Goal: Information Seeking & Learning: Check status

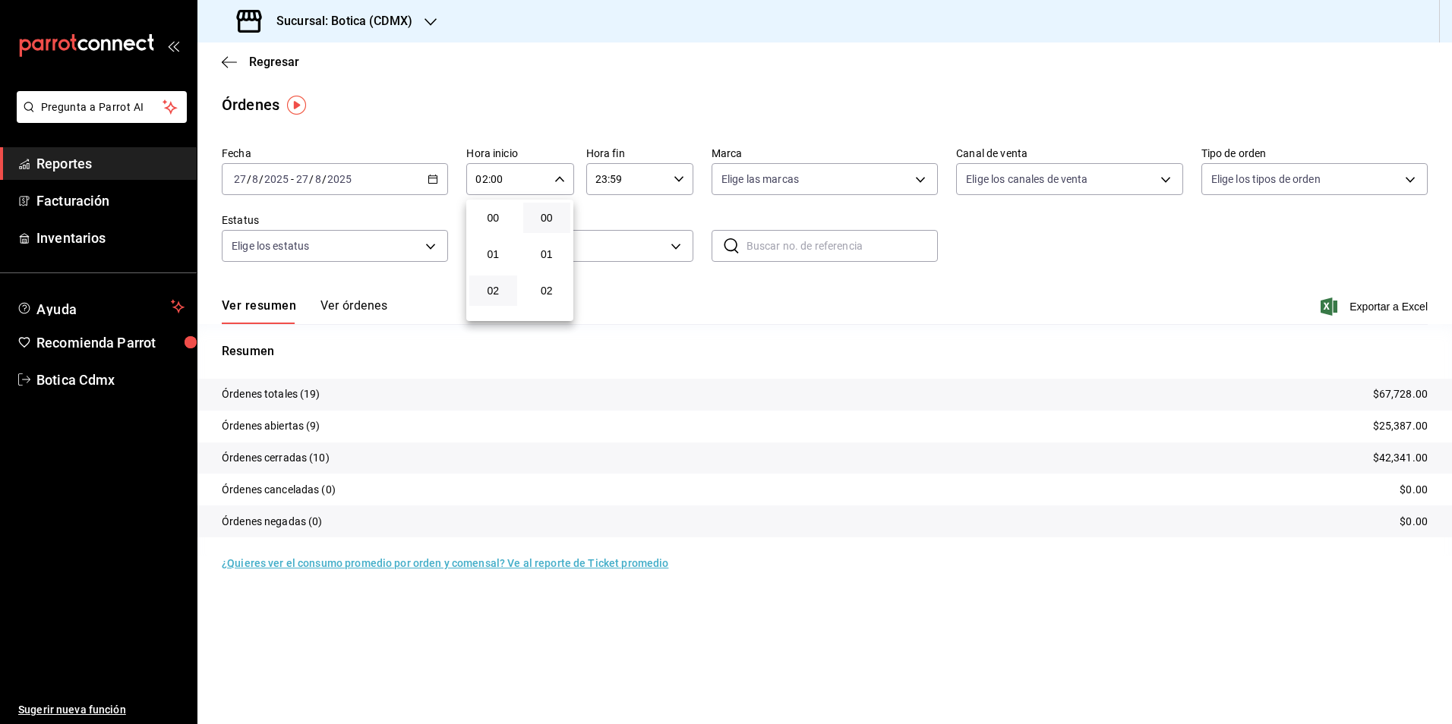
click at [273, 66] on div at bounding box center [726, 362] width 1452 height 724
click at [273, 60] on span "Regresar" at bounding box center [274, 62] width 50 height 14
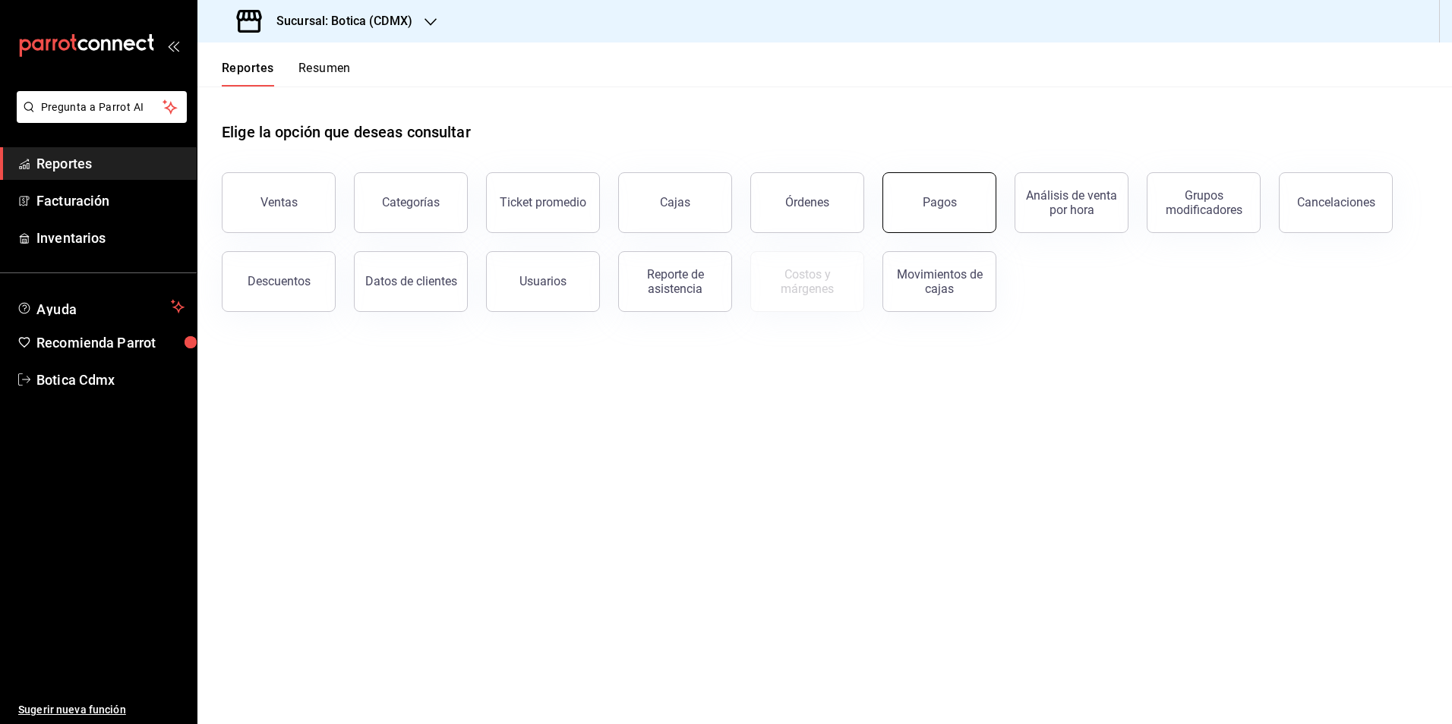
click at [960, 207] on button "Pagos" at bounding box center [939, 202] width 114 height 61
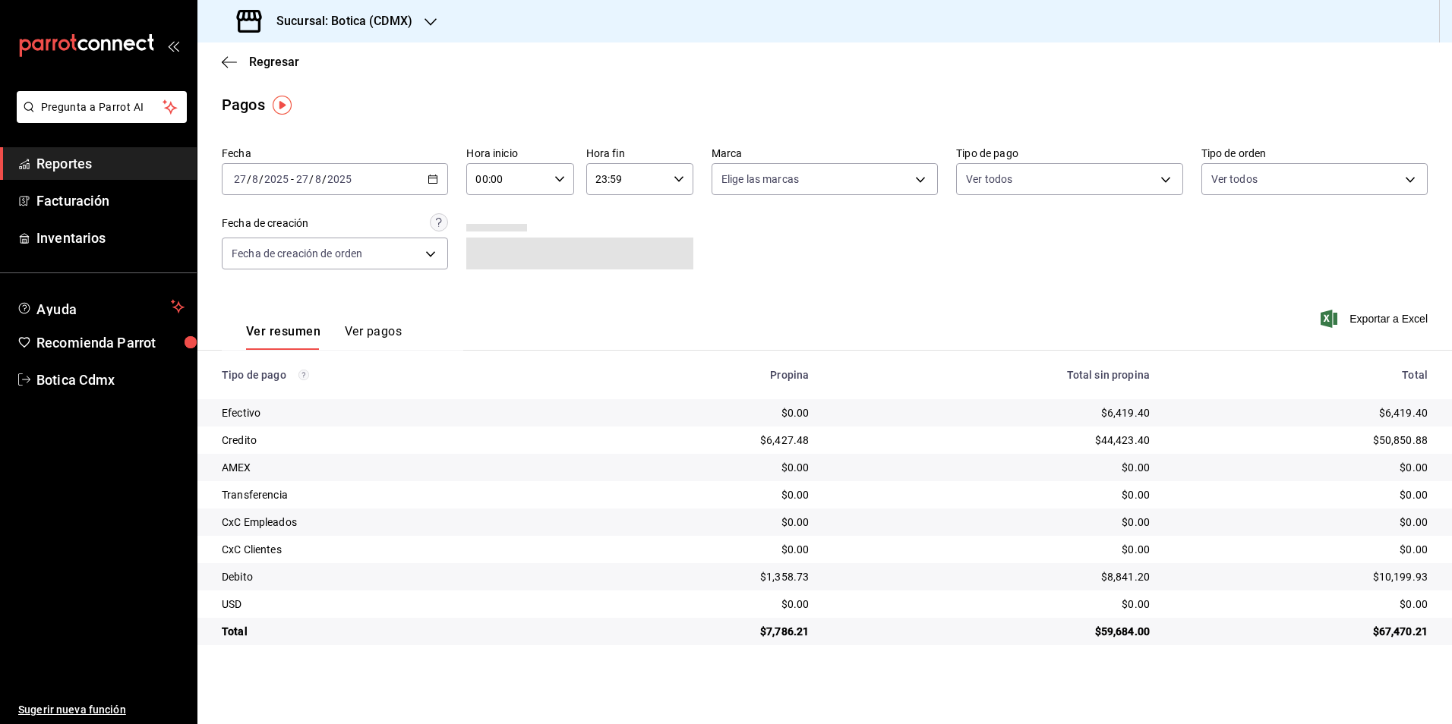
click at [527, 181] on input "00:00" at bounding box center [506, 179] width 81 height 30
click at [491, 299] on button "02" at bounding box center [493, 291] width 48 height 30
click at [541, 311] on span "13" at bounding box center [547, 312] width 30 height 12
type input "02:13"
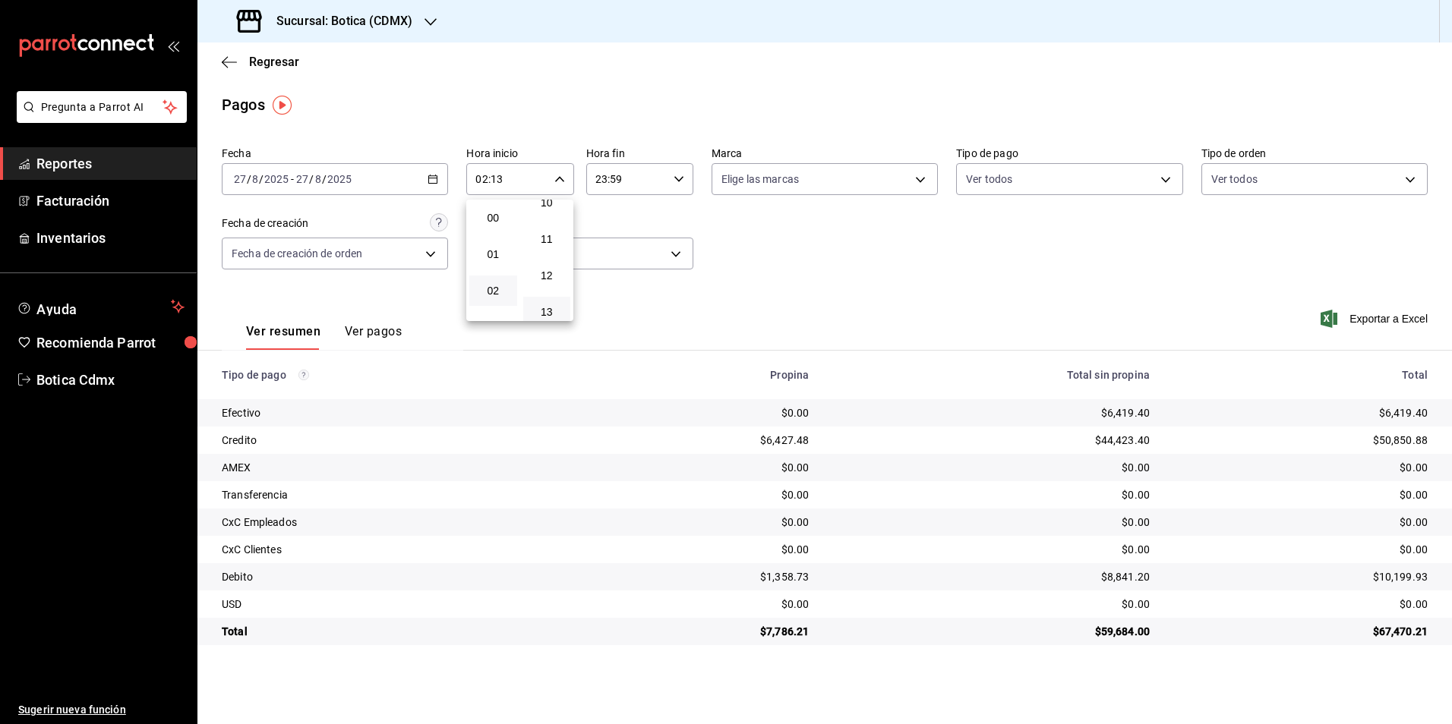
click at [1030, 178] on div at bounding box center [726, 362] width 1452 height 724
click at [1030, 178] on body "Pregunta a Parrot AI Reportes Facturación Inventarios Ayuda Recomienda Parrot B…" at bounding box center [726, 362] width 1452 height 724
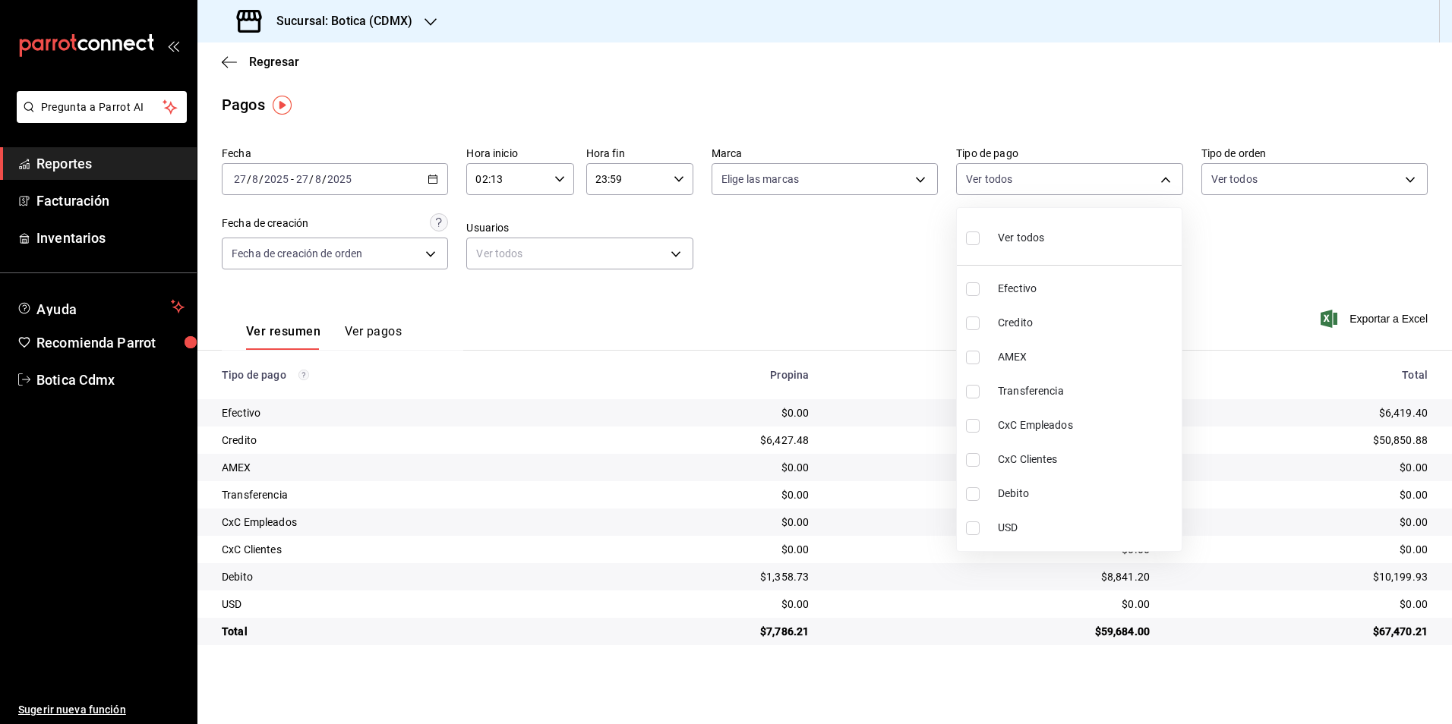
click at [972, 324] on input "checkbox" at bounding box center [973, 324] width 14 height 14
checkbox input "true"
type input "b4da851e-66ec-43b1-8a0b-e545688a4eb6"
click at [974, 495] on input "checkbox" at bounding box center [973, 495] width 14 height 14
checkbox input "true"
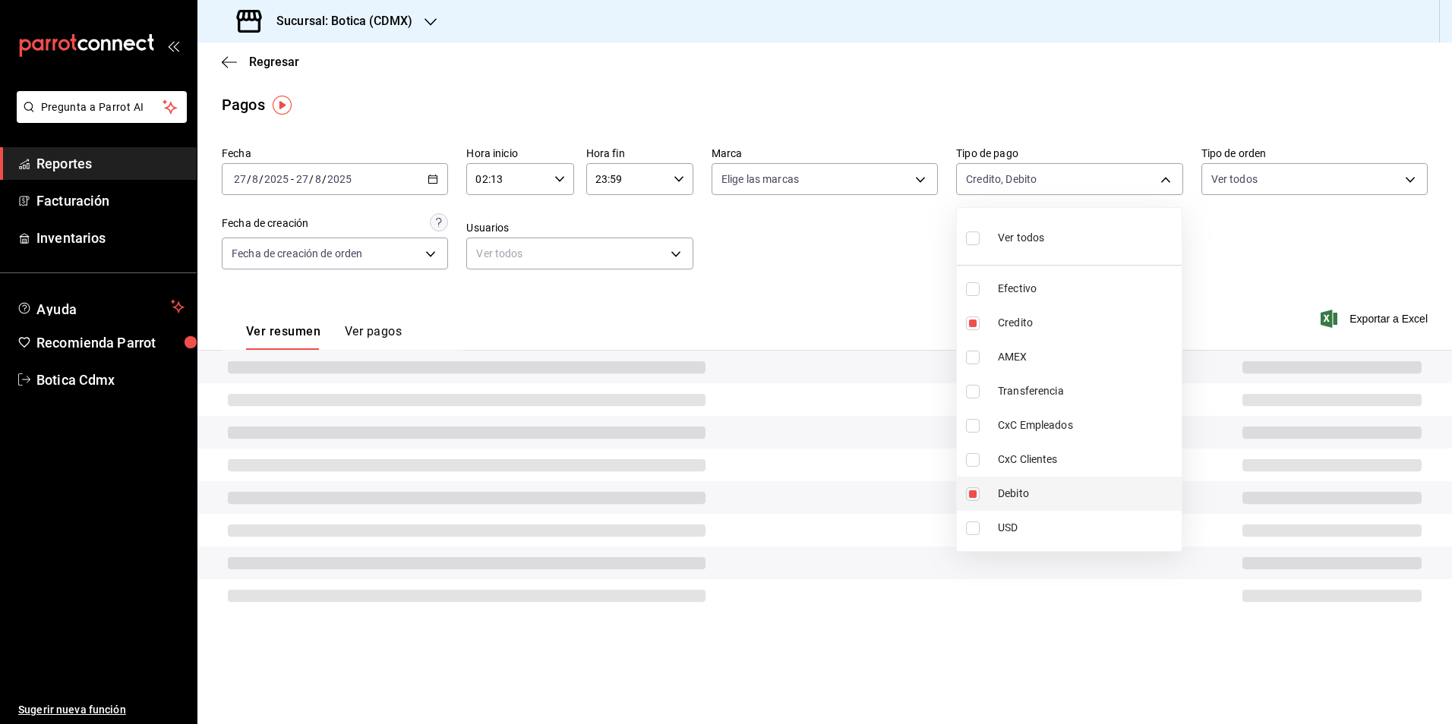
type input "b4da851e-66ec-43b1-8a0b-e545688a4eb6,11579032-5cf0-46af-9956-e0058136143e"
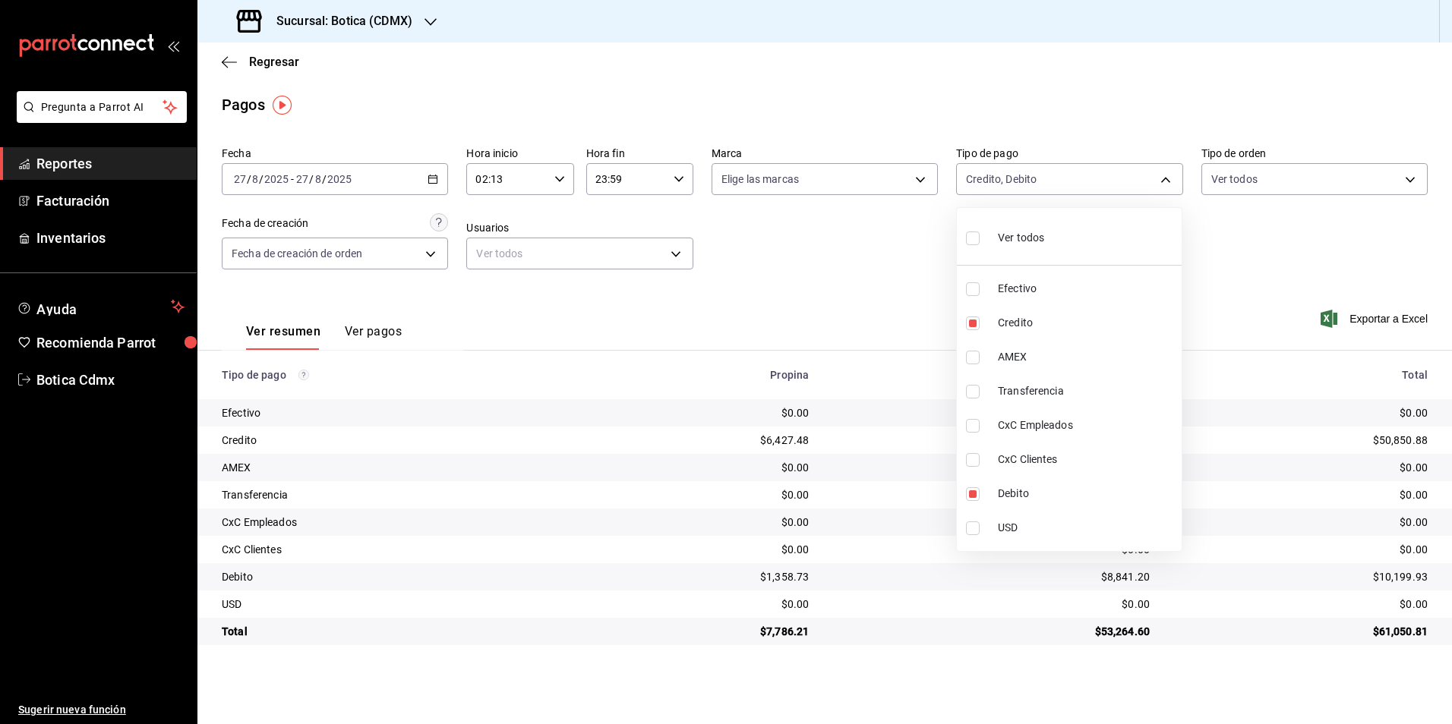
click at [652, 326] on div at bounding box center [726, 362] width 1452 height 724
click at [999, 175] on body "Pregunta a Parrot AI Reportes Facturación Inventarios Ayuda Recomienda Parrot B…" at bounding box center [726, 362] width 1452 height 724
click at [971, 242] on input "checkbox" at bounding box center [973, 239] width 14 height 14
checkbox input "true"
type input "e1ca0108-3f33-4c0f-ad57-d68d77d83aa1,b4da851e-66ec-43b1-8a0b-e545688a4eb6,dd363…"
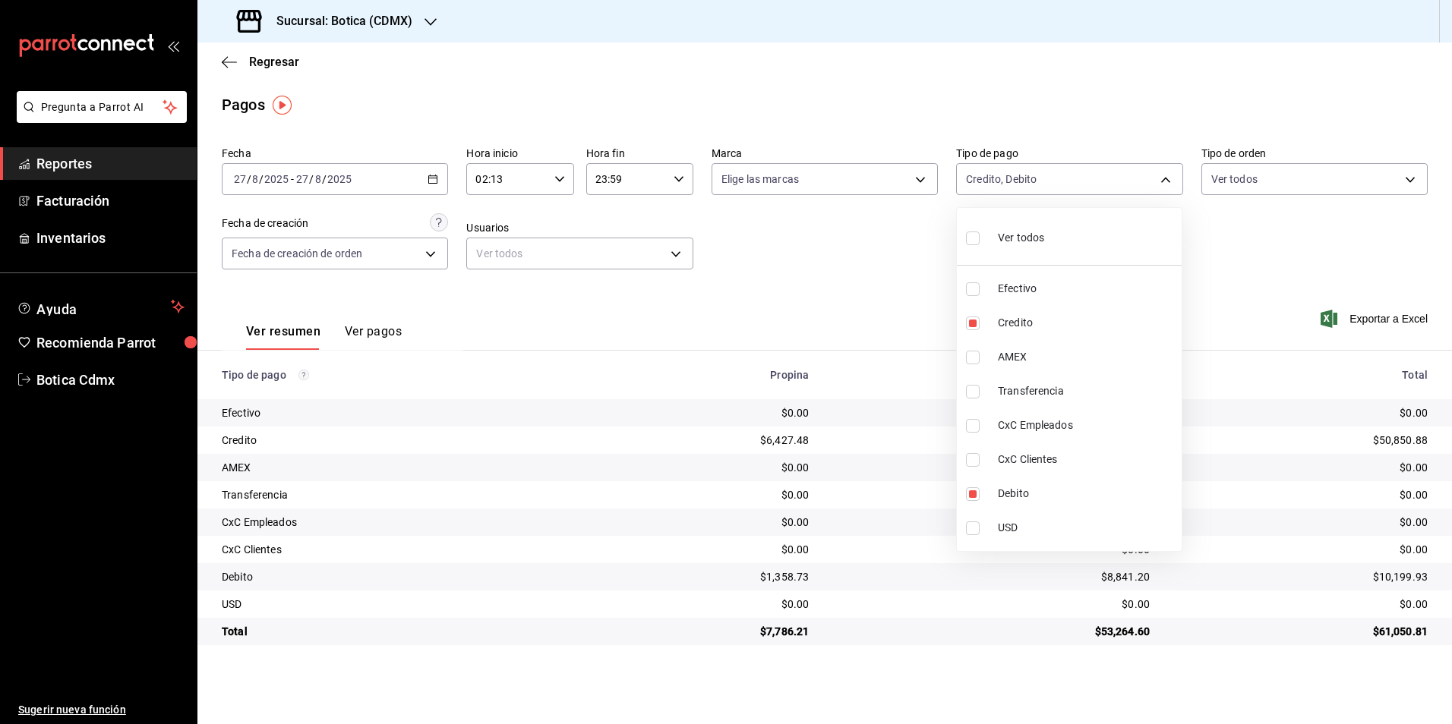
checkbox input "true"
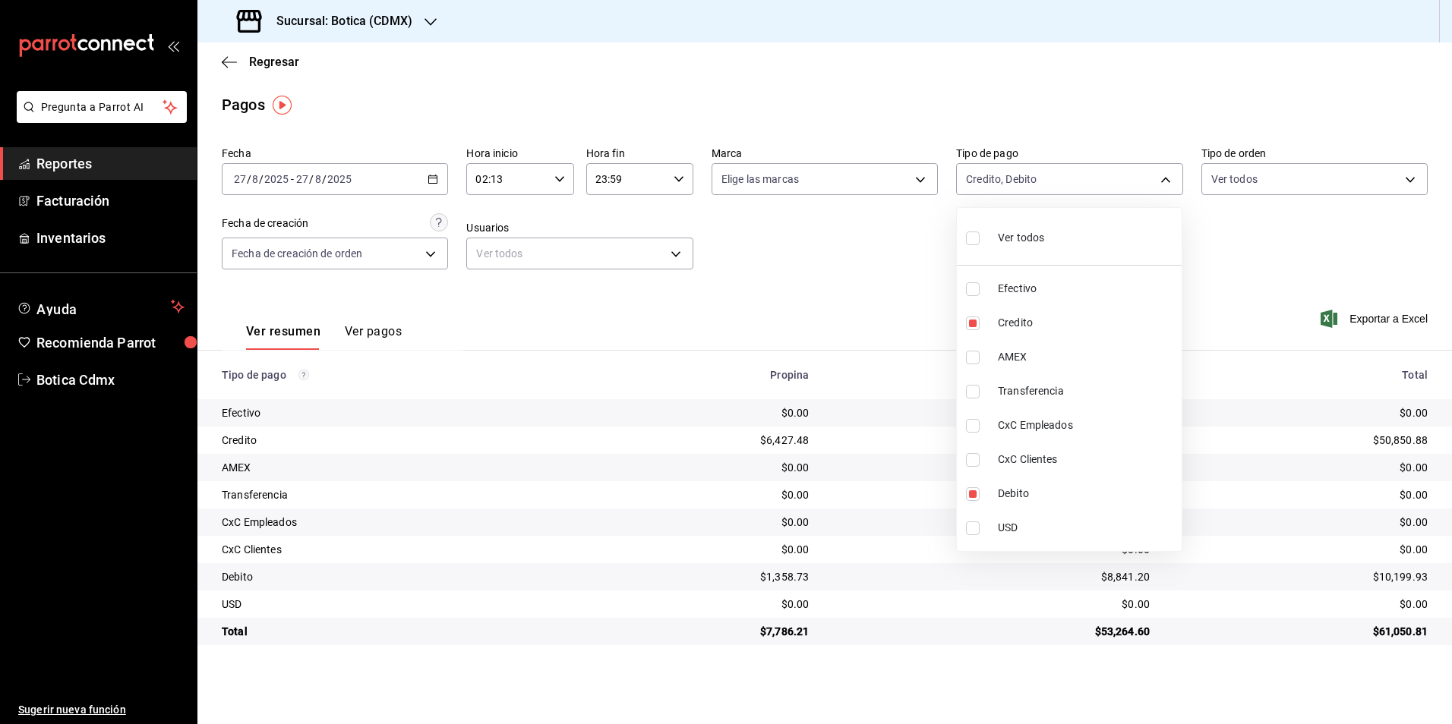
checkbox input "true"
click at [888, 255] on div at bounding box center [726, 362] width 1452 height 724
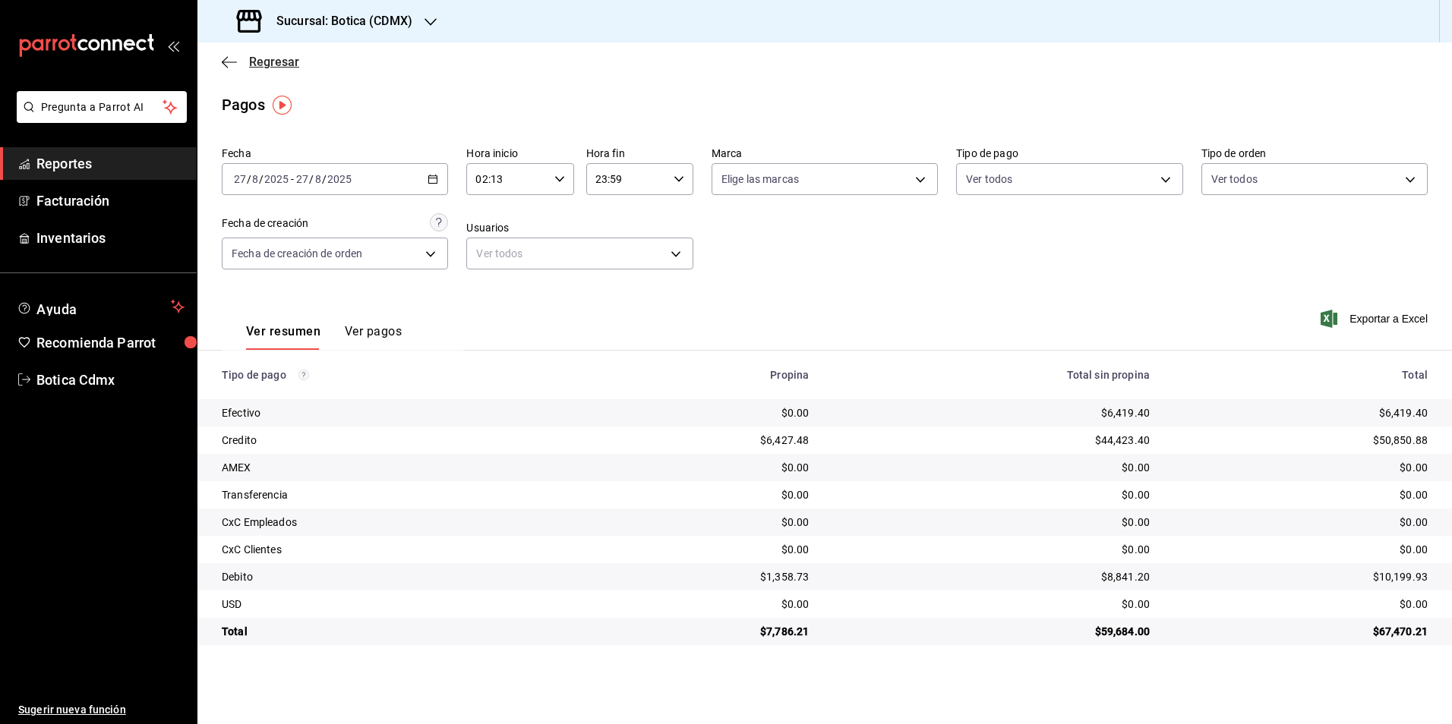
click at [278, 68] on span "Regresar" at bounding box center [274, 62] width 50 height 14
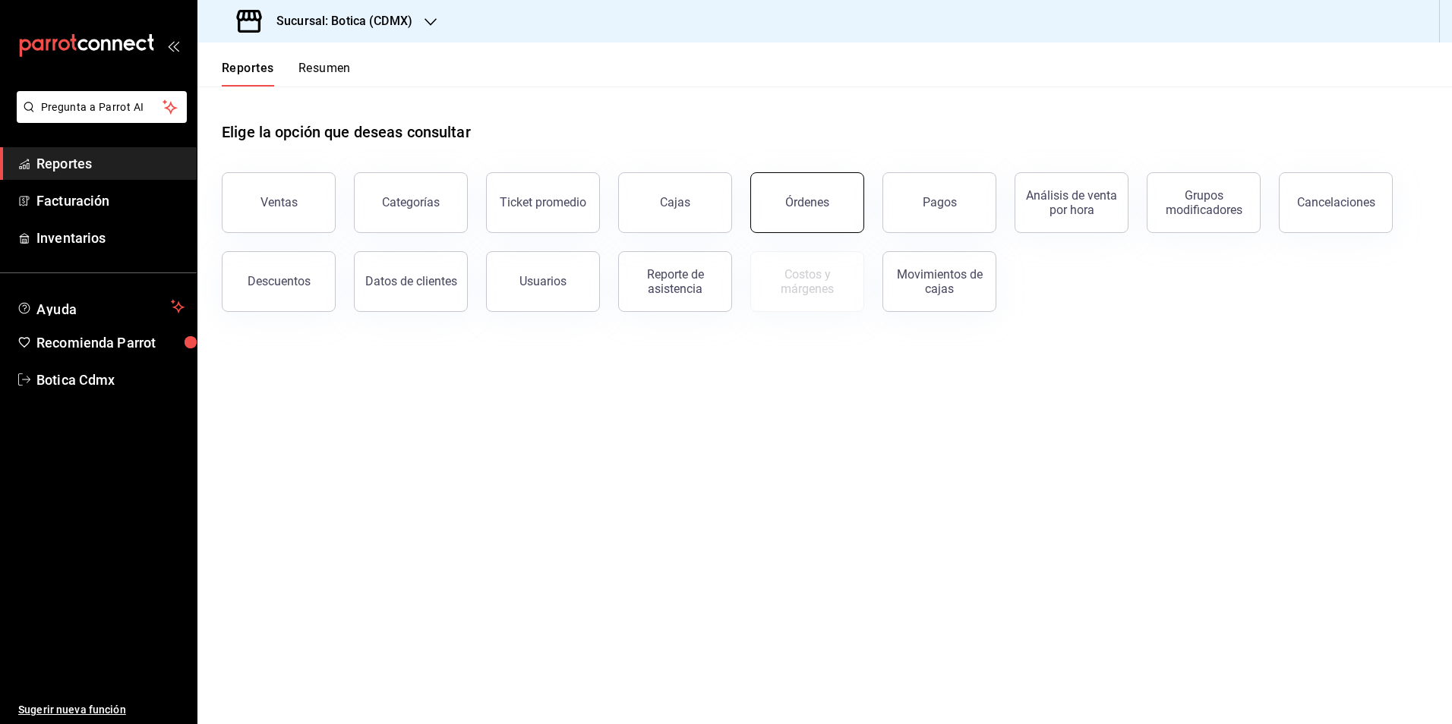
click at [806, 211] on button "Órdenes" at bounding box center [807, 202] width 114 height 61
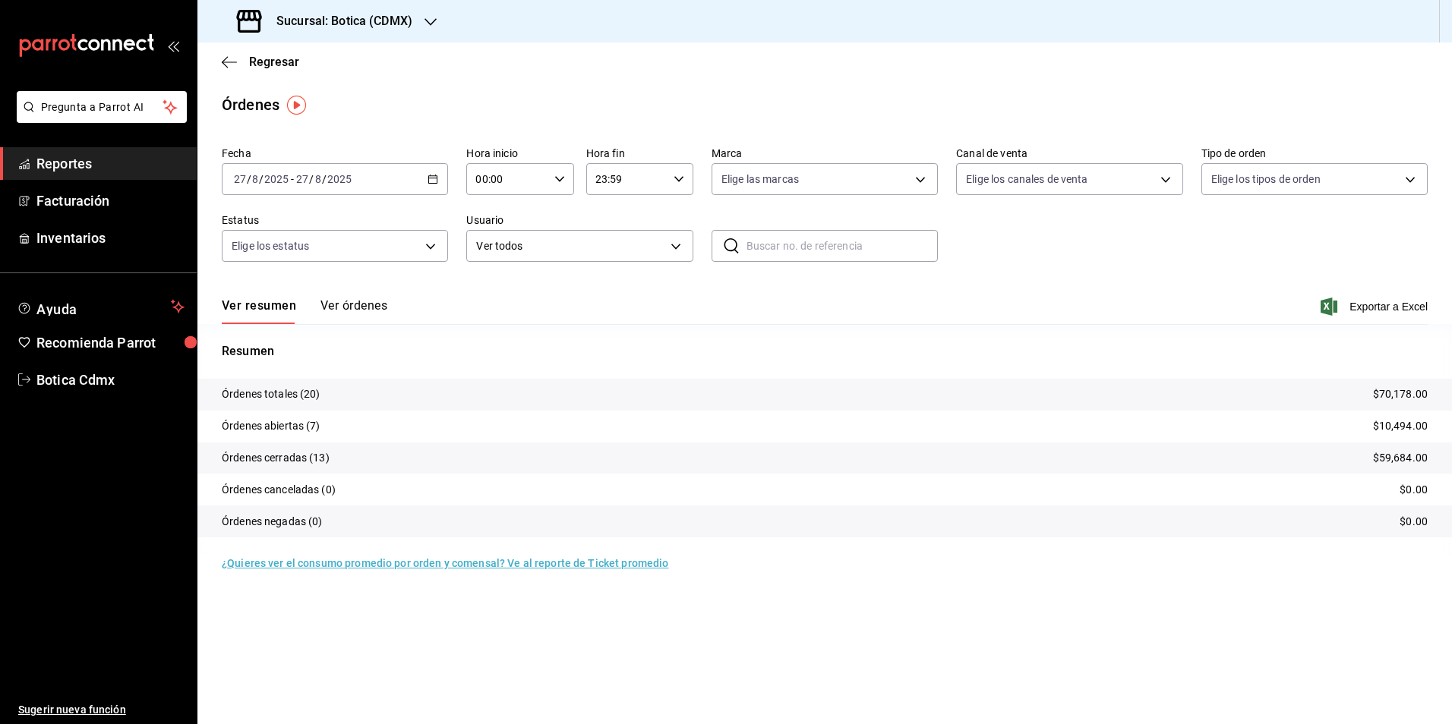
click at [509, 187] on input "00:00" at bounding box center [506, 179] width 81 height 30
click at [493, 287] on span "02" at bounding box center [493, 291] width 30 height 12
type input "02:00"
click at [724, 292] on div at bounding box center [726, 362] width 1452 height 724
drag, startPoint x: 83, startPoint y: 160, endPoint x: 161, endPoint y: 149, distance: 79.0
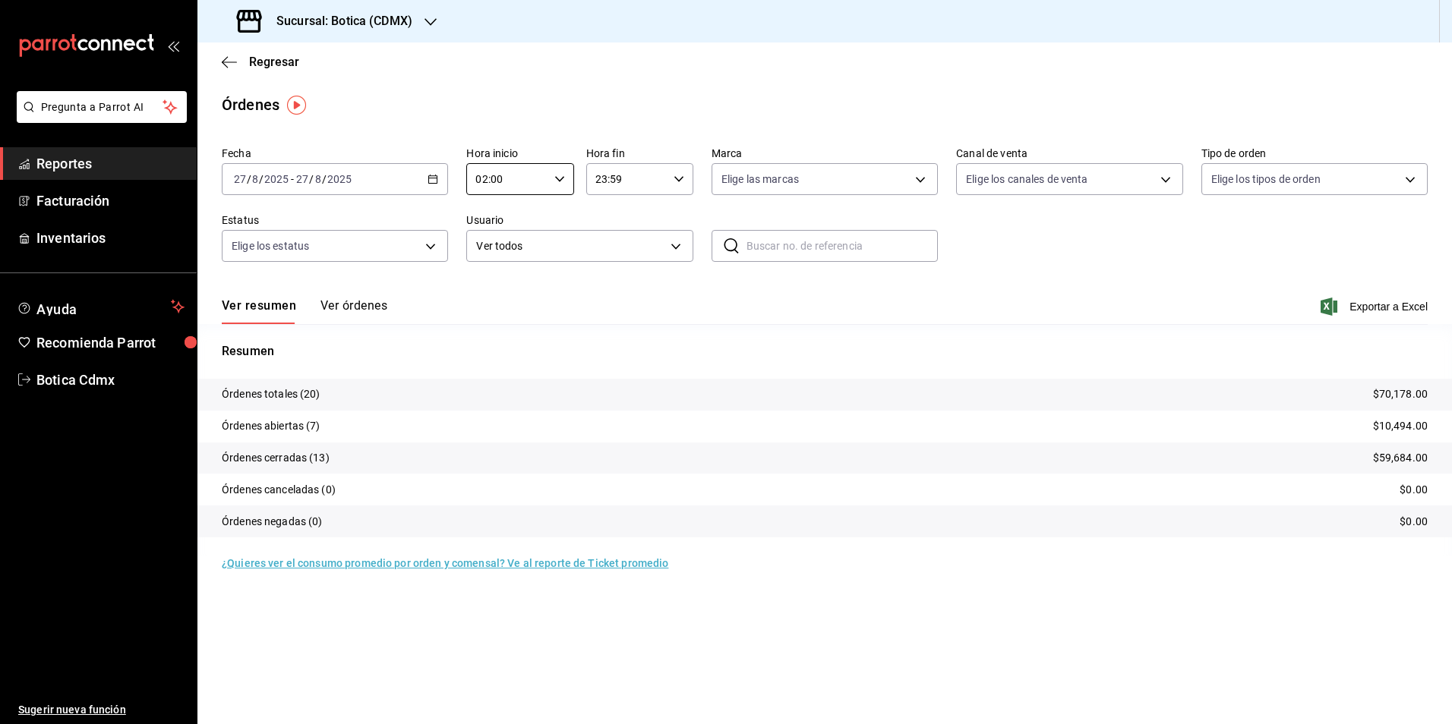
click at [83, 160] on span "Reportes" at bounding box center [110, 163] width 148 height 21
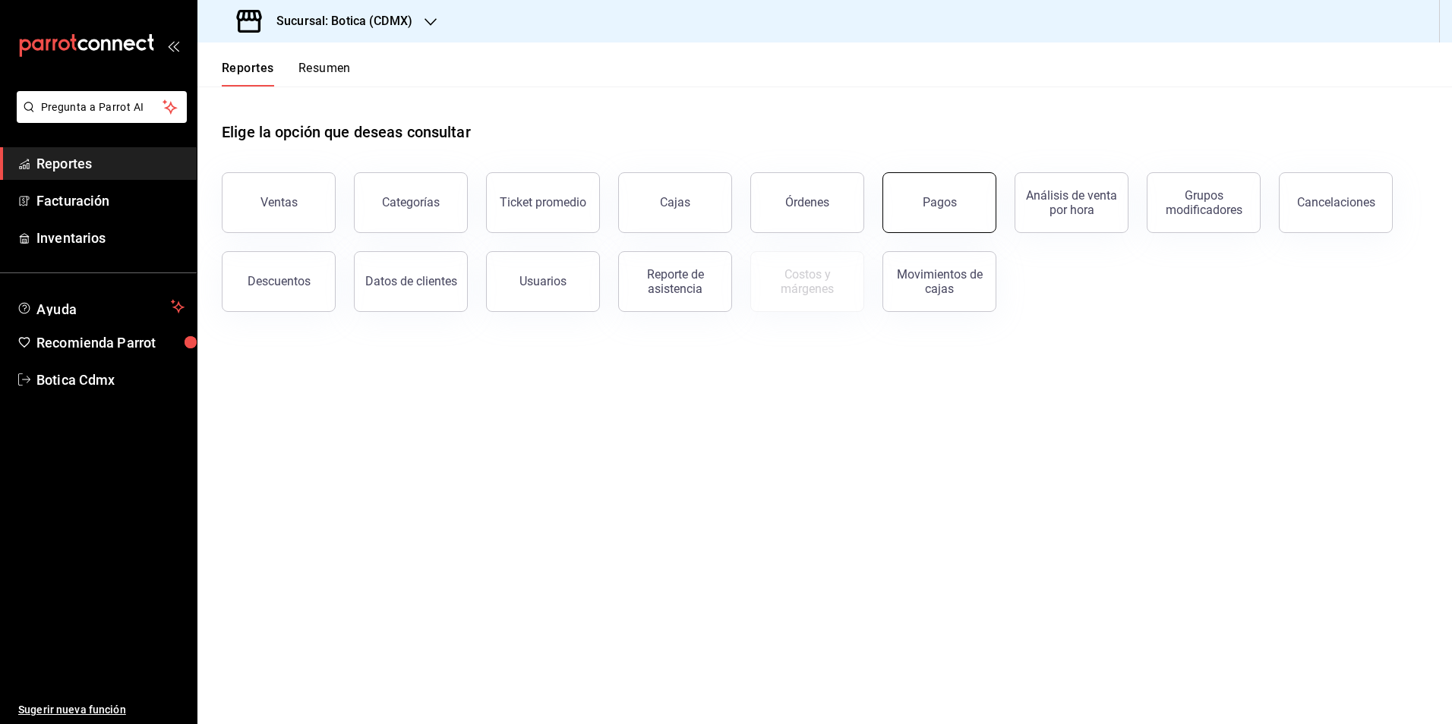
click at [960, 208] on button "Pagos" at bounding box center [939, 202] width 114 height 61
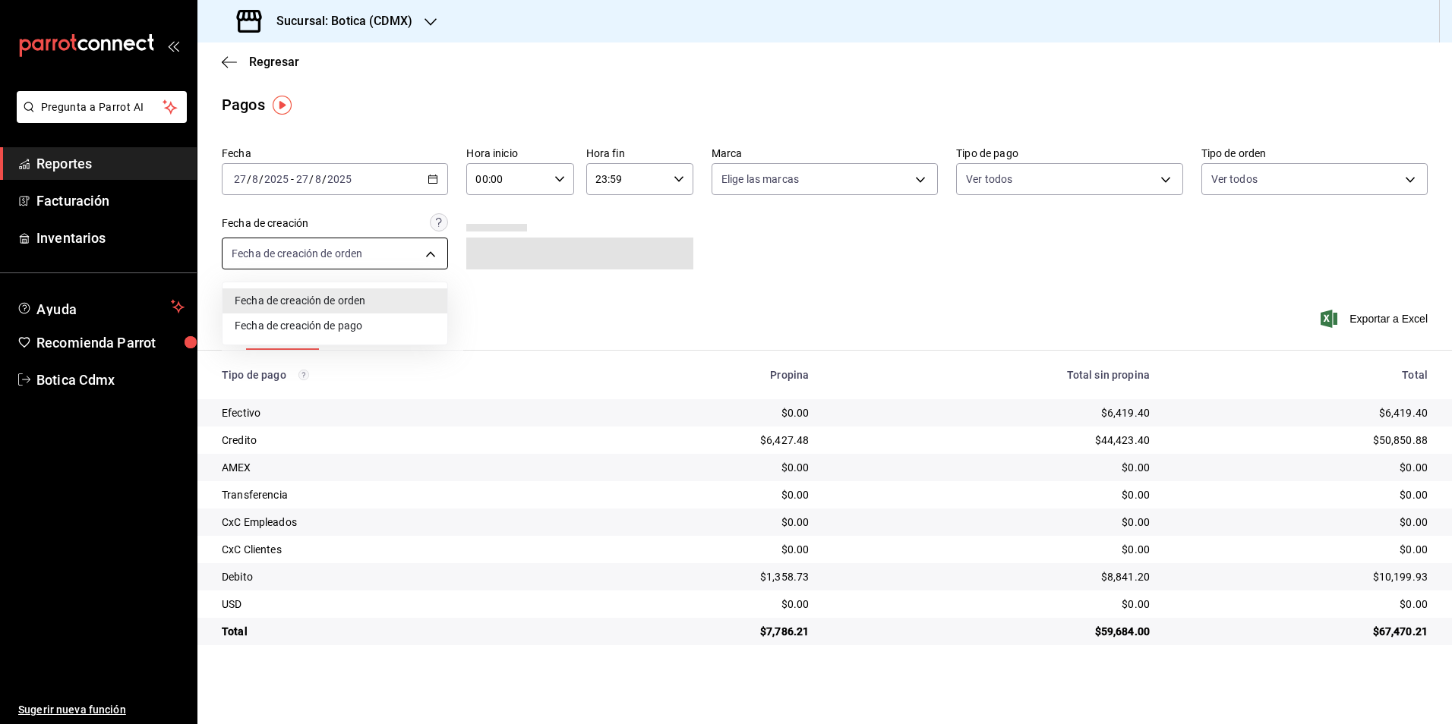
click at [424, 250] on body "Pregunta a Parrot AI Reportes Facturación Inventarios Ayuda Recomienda Parrot B…" at bounding box center [726, 362] width 1452 height 724
click at [424, 250] on div at bounding box center [726, 362] width 1452 height 724
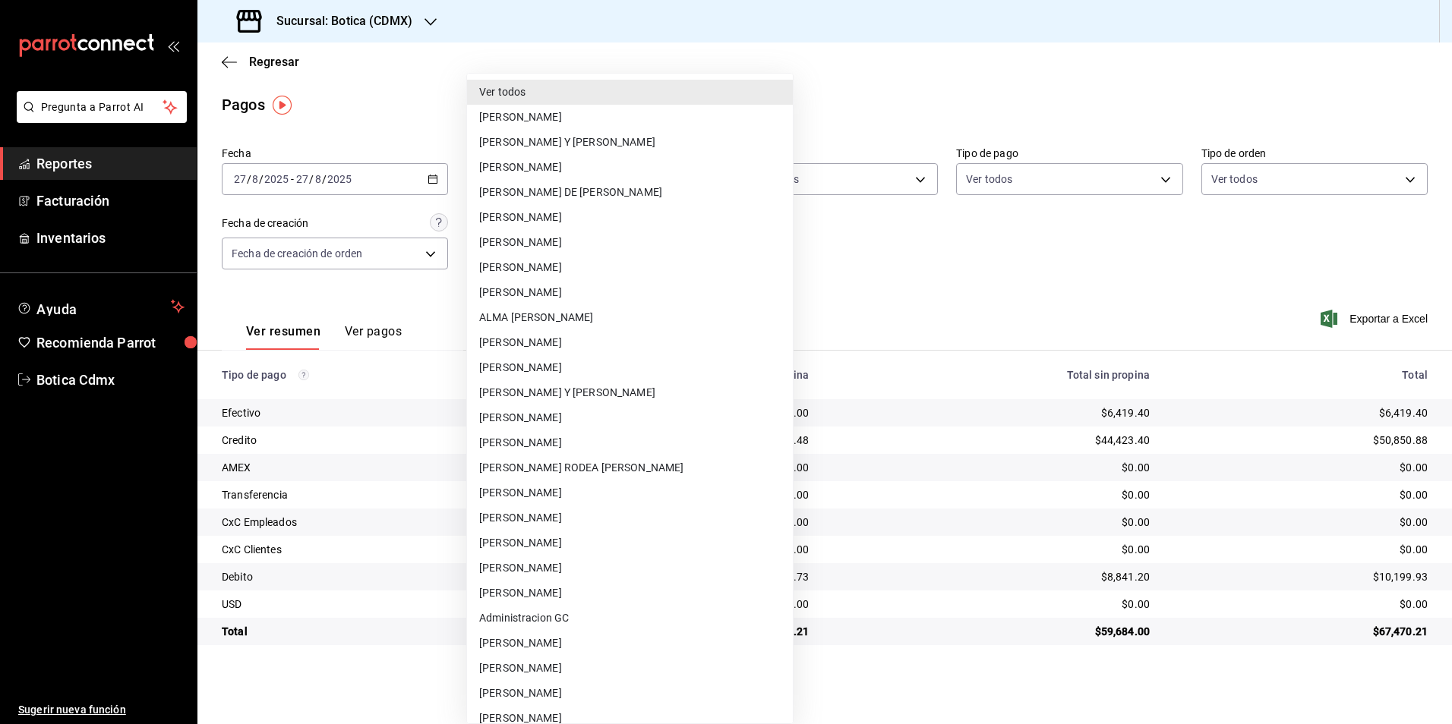
click at [668, 249] on body "Pregunta a Parrot AI Reportes Facturación Inventarios Ayuda Recomienda Parrot B…" at bounding box center [726, 362] width 1452 height 724
click at [806, 251] on div at bounding box center [726, 362] width 1452 height 724
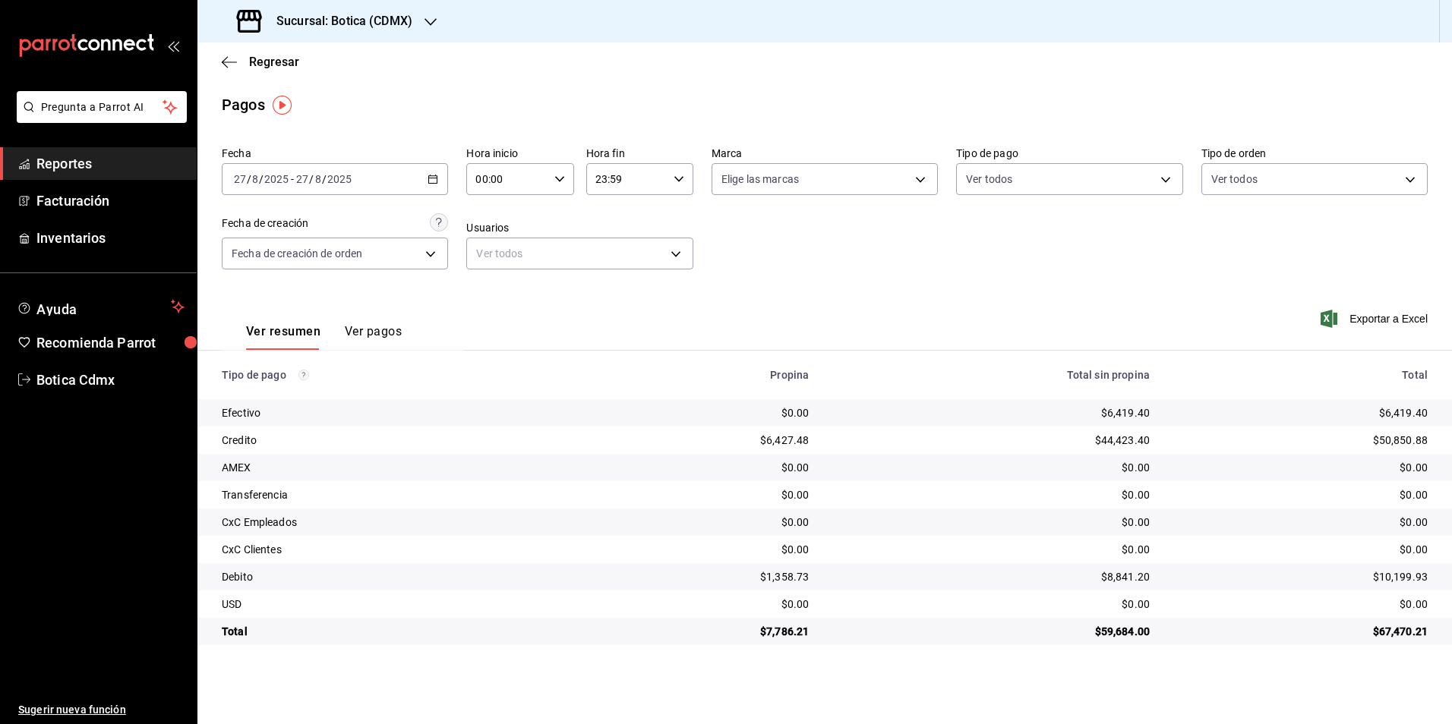
click at [437, 179] on icon "button" at bounding box center [433, 179] width 11 height 11
click at [273, 397] on span "Rango de fechas" at bounding box center [294, 396] width 118 height 16
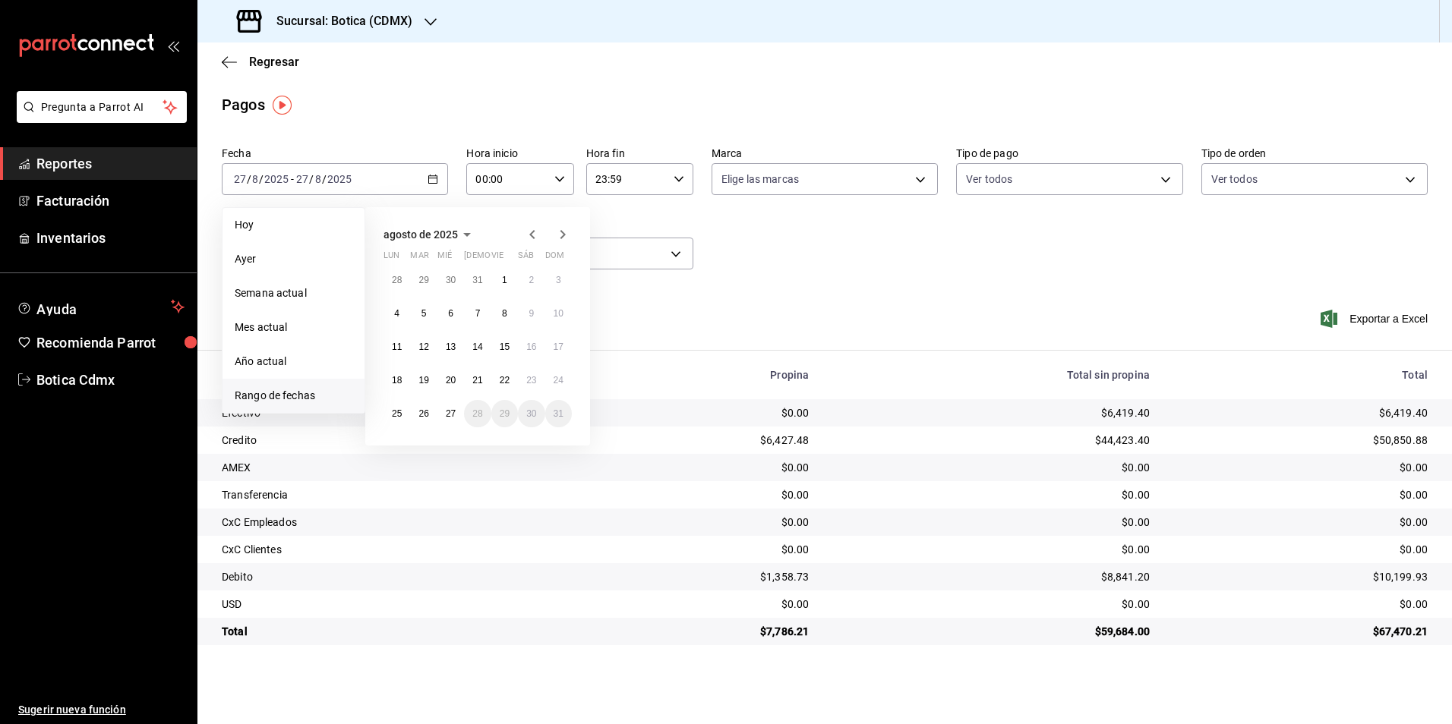
click at [534, 235] on icon "button" at bounding box center [532, 235] width 18 height 18
drag, startPoint x: 402, startPoint y: 354, endPoint x: 413, endPoint y: 356, distance: 10.9
click at [403, 354] on button "14" at bounding box center [396, 346] width 27 height 27
click at [558, 347] on abbr "20" at bounding box center [559, 347] width 10 height 11
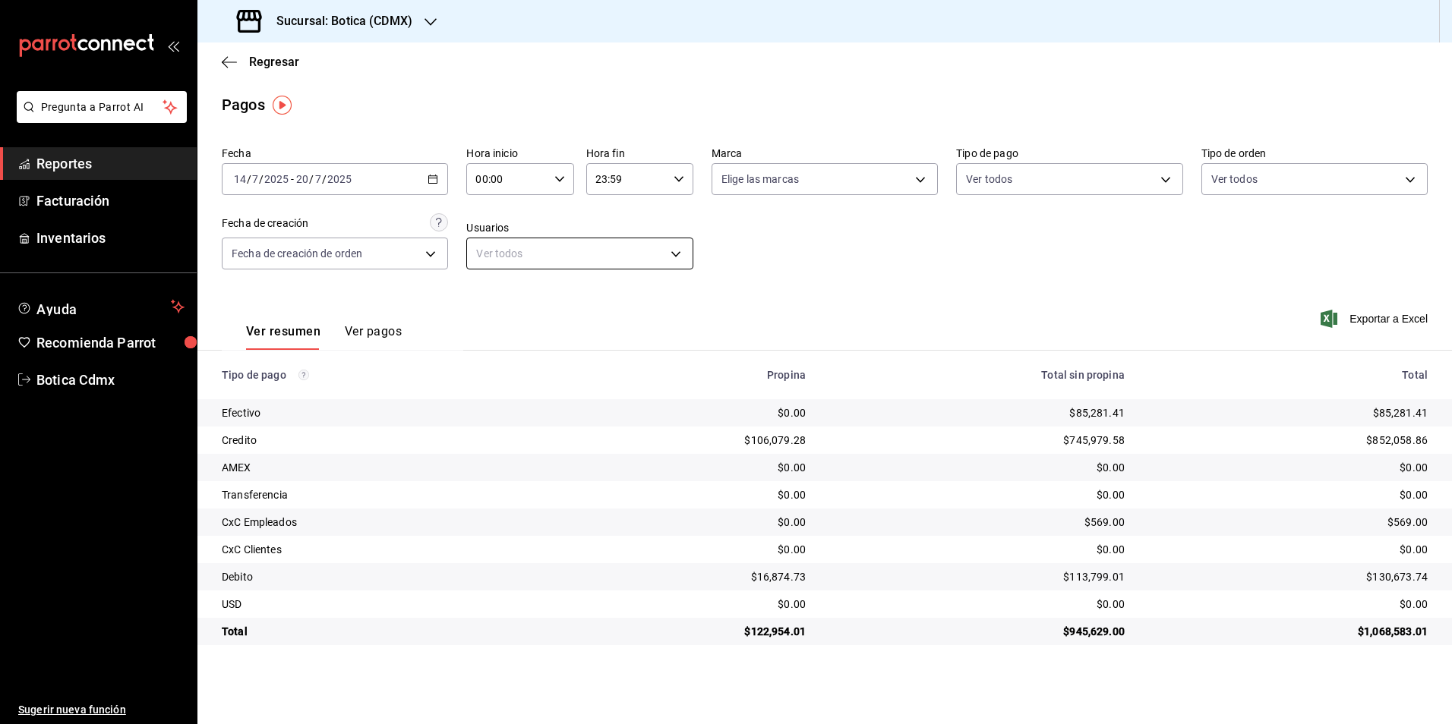
click at [679, 249] on body "Pregunta a Parrot AI Reportes Facturación Inventarios Ayuda Recomienda Parrot B…" at bounding box center [726, 362] width 1452 height 724
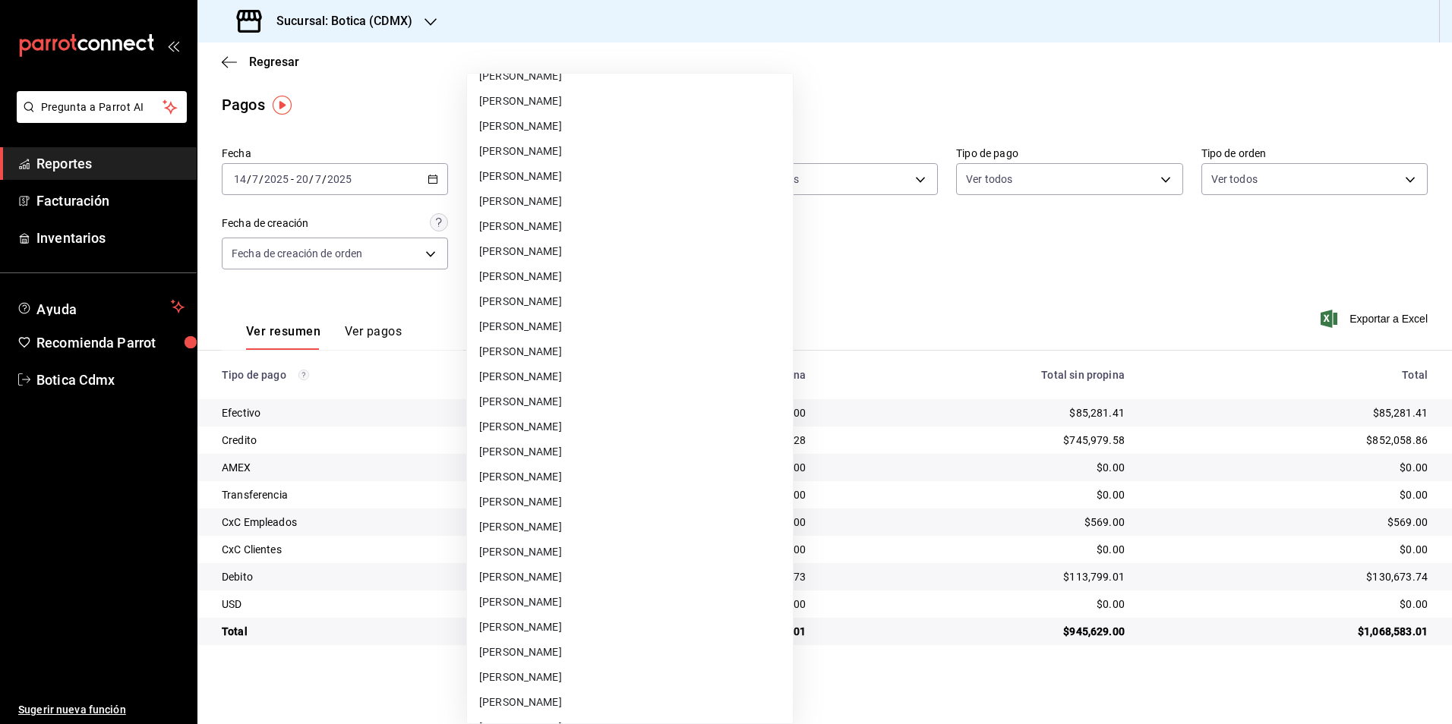
scroll to position [4025, 0]
click at [576, 172] on li "[PERSON_NAME]" at bounding box center [630, 177] width 326 height 25
type input "3221c3bf-41a4-4b6f-a429-d9c057f4f95b"
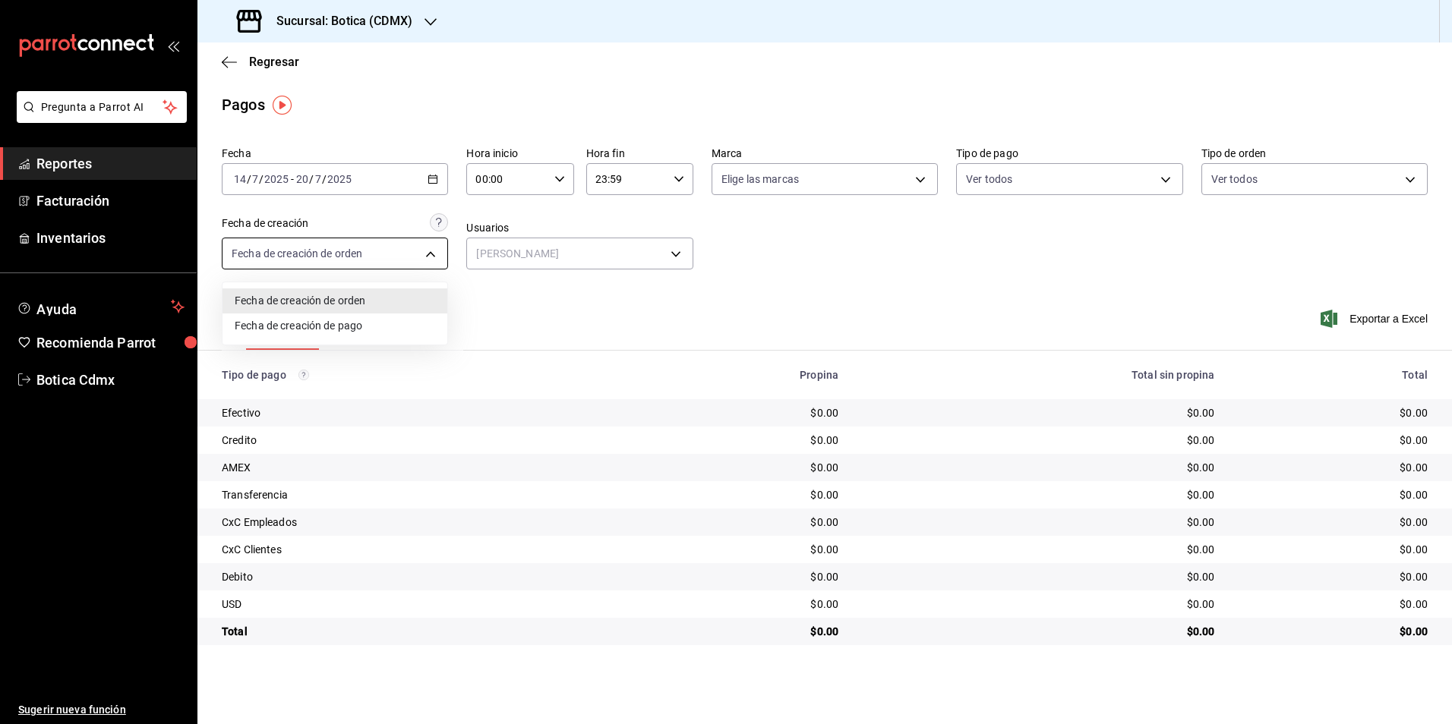
click at [430, 253] on body "Pregunta a Parrot AI Reportes Facturación Inventarios Ayuda Recomienda Parrot B…" at bounding box center [726, 362] width 1452 height 724
click at [538, 311] on div at bounding box center [726, 362] width 1452 height 724
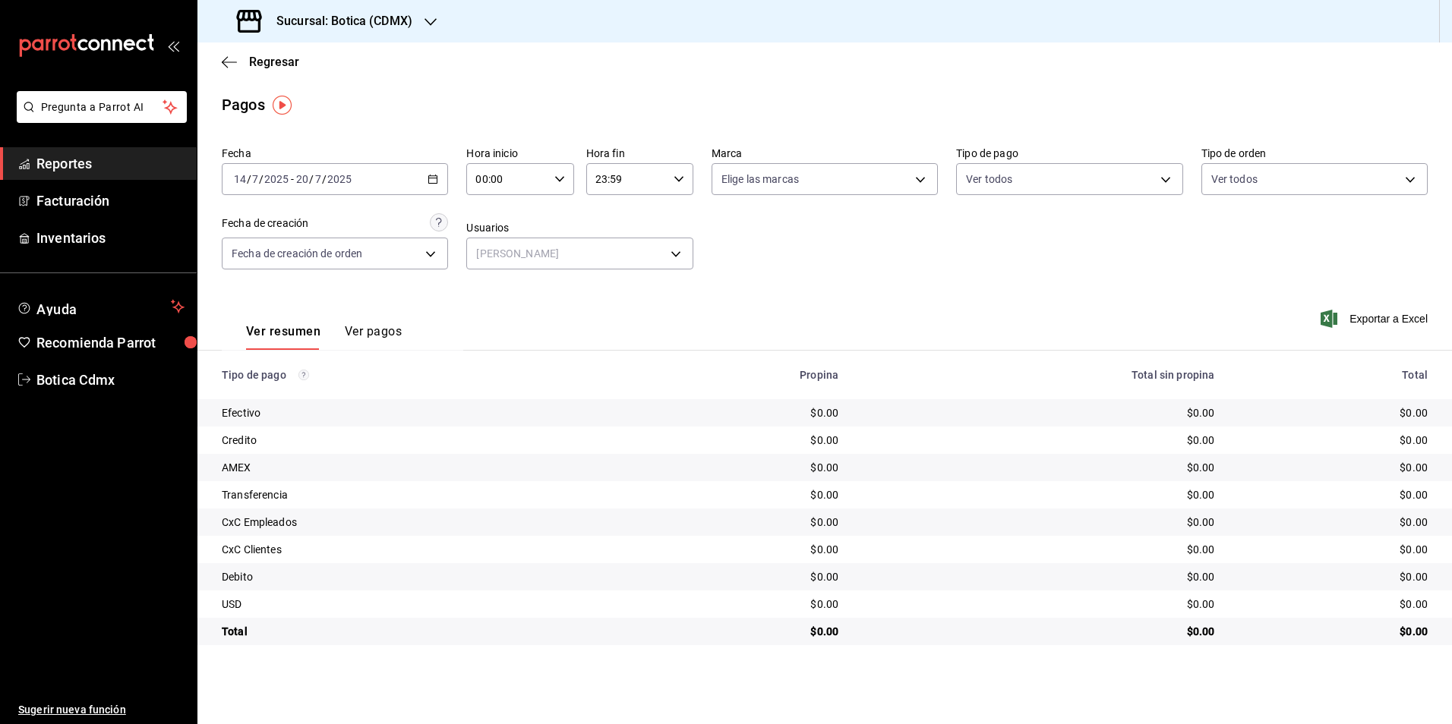
drag, startPoint x: 71, startPoint y: 159, endPoint x: 107, endPoint y: 159, distance: 36.5
click at [73, 159] on span "Reportes" at bounding box center [110, 163] width 148 height 21
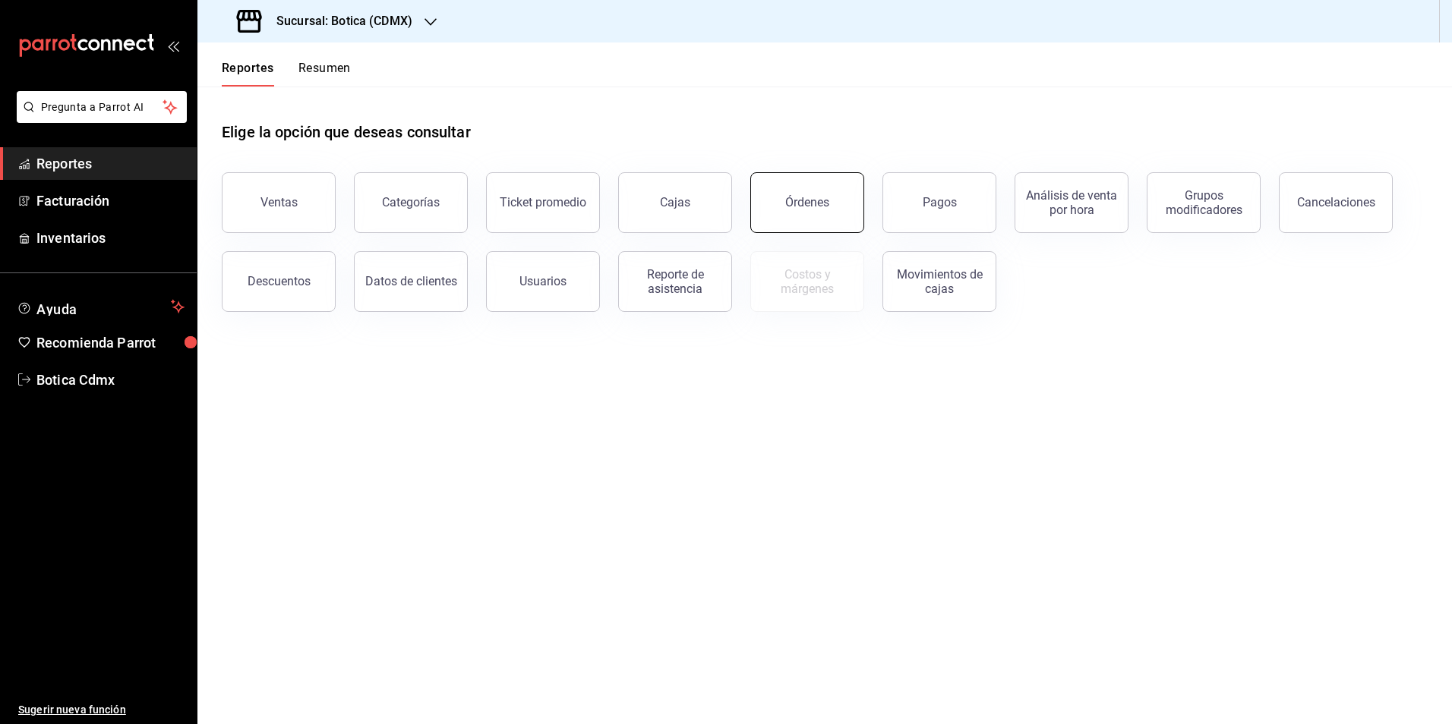
click at [772, 207] on button "Órdenes" at bounding box center [807, 202] width 114 height 61
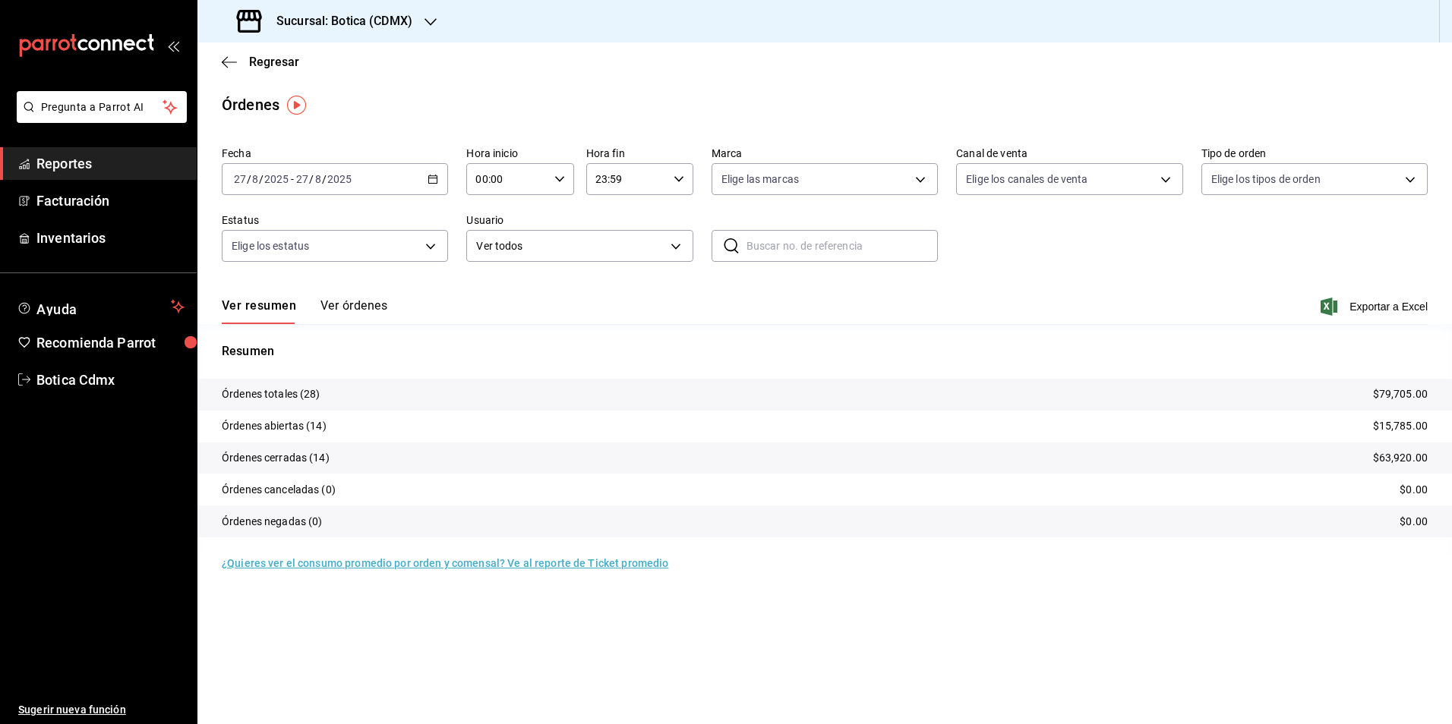
click at [432, 175] on icon "button" at bounding box center [433, 179] width 11 height 11
click at [288, 397] on span "Rango de fechas" at bounding box center [294, 396] width 118 height 16
click at [635, 293] on div "Ver resumen Ver órdenes Exportar a Excel" at bounding box center [825, 302] width 1206 height 44
click at [677, 239] on body "Pregunta a Parrot AI Reportes Facturación Inventarios Ayuda Recomienda Parrot B…" at bounding box center [726, 362] width 1452 height 724
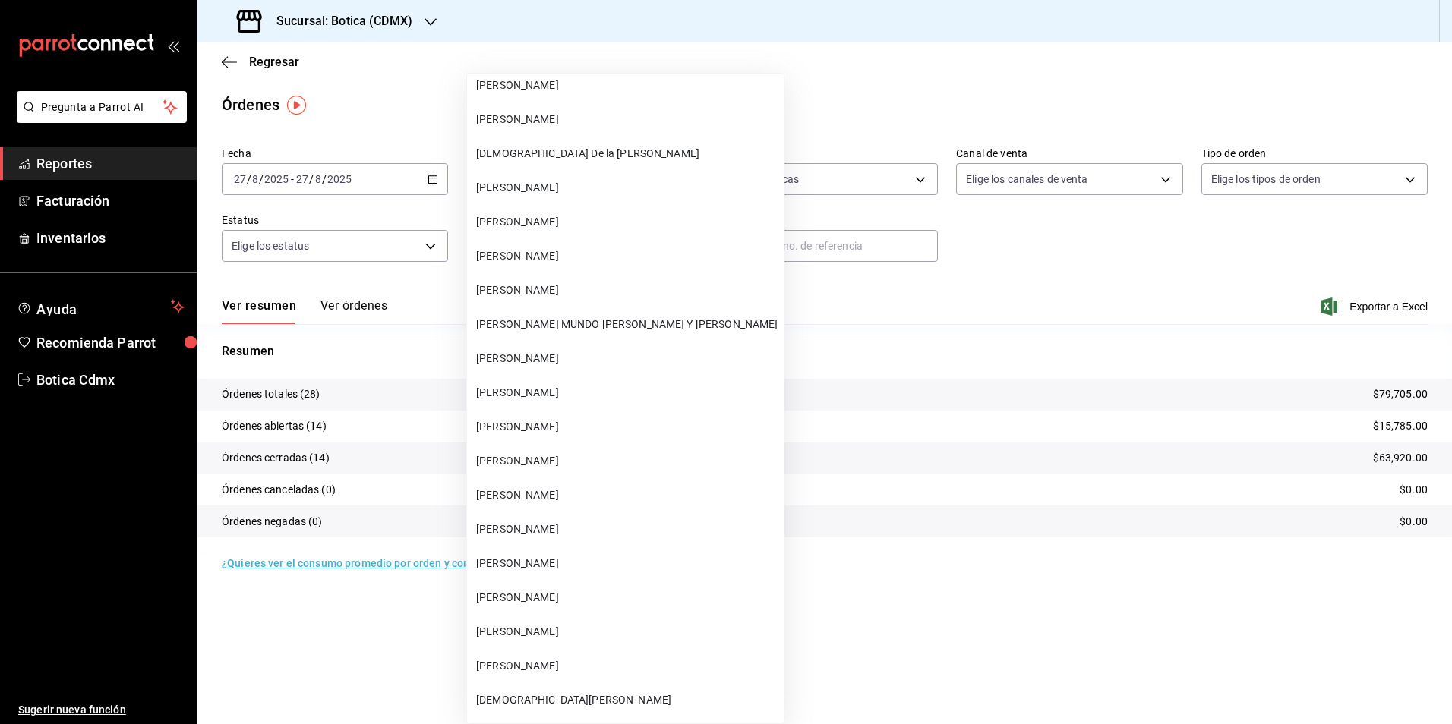
scroll to position [8295, 0]
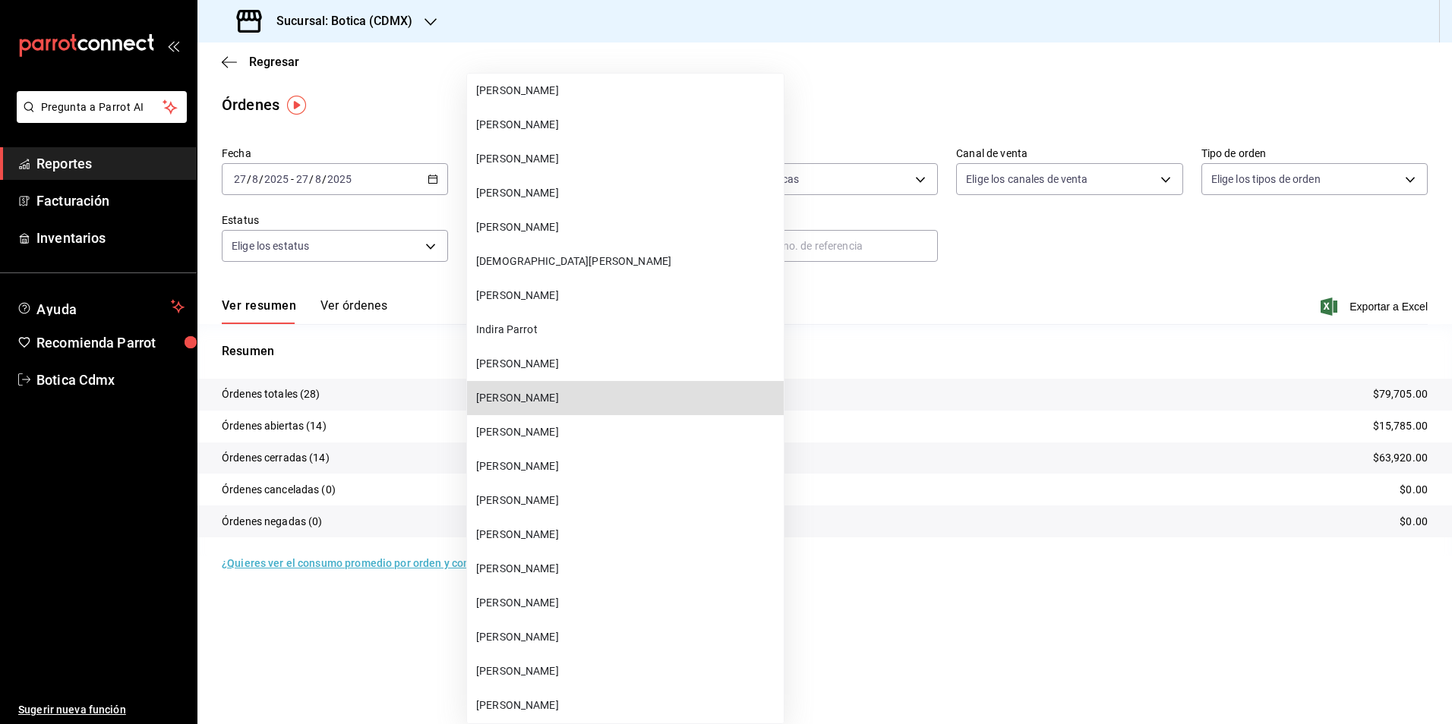
click at [610, 386] on li "[PERSON_NAME]" at bounding box center [625, 398] width 317 height 34
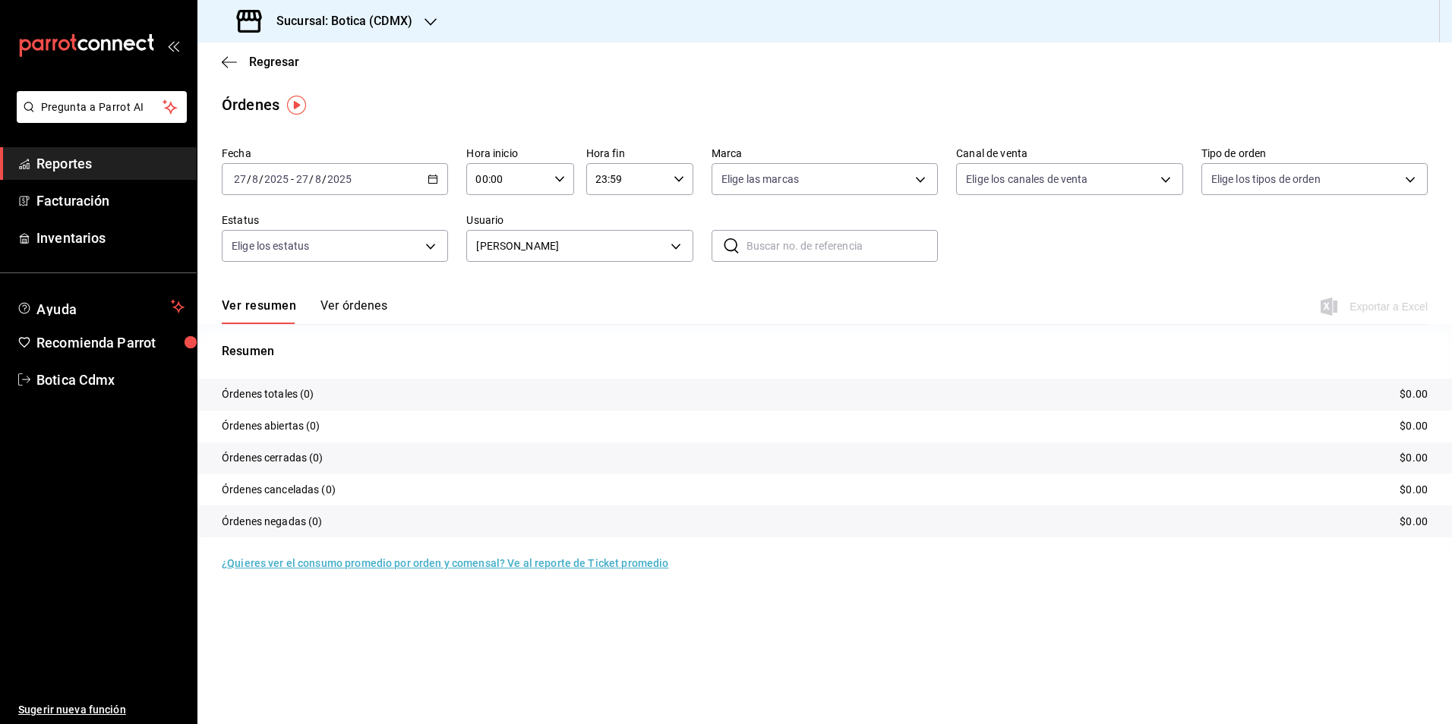
click at [433, 175] on icon "button" at bounding box center [433, 179] width 11 height 11
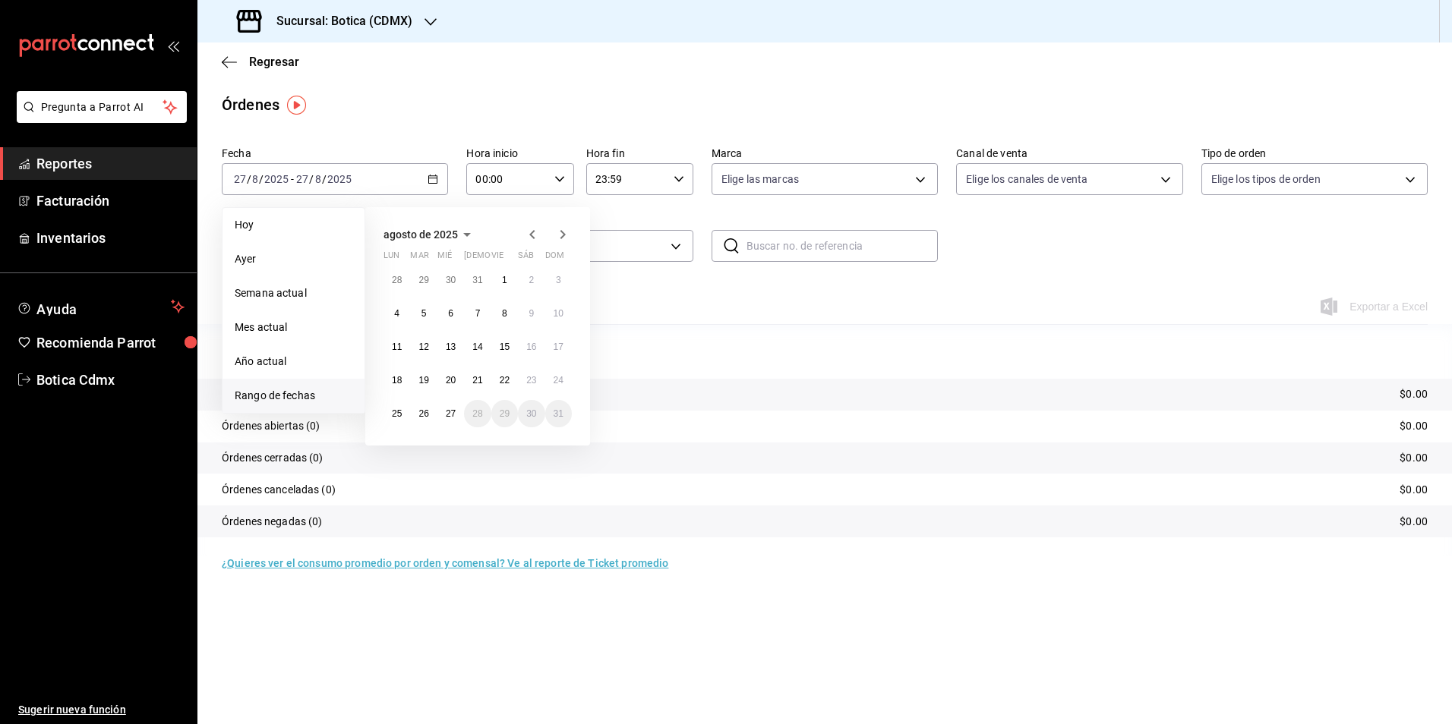
click at [531, 235] on icon "button" at bounding box center [531, 234] width 5 height 9
drag, startPoint x: 403, startPoint y: 352, endPoint x: 437, endPoint y: 358, distance: 34.7
click at [407, 351] on button "14" at bounding box center [396, 346] width 27 height 27
click at [551, 344] on button "20" at bounding box center [558, 346] width 27 height 27
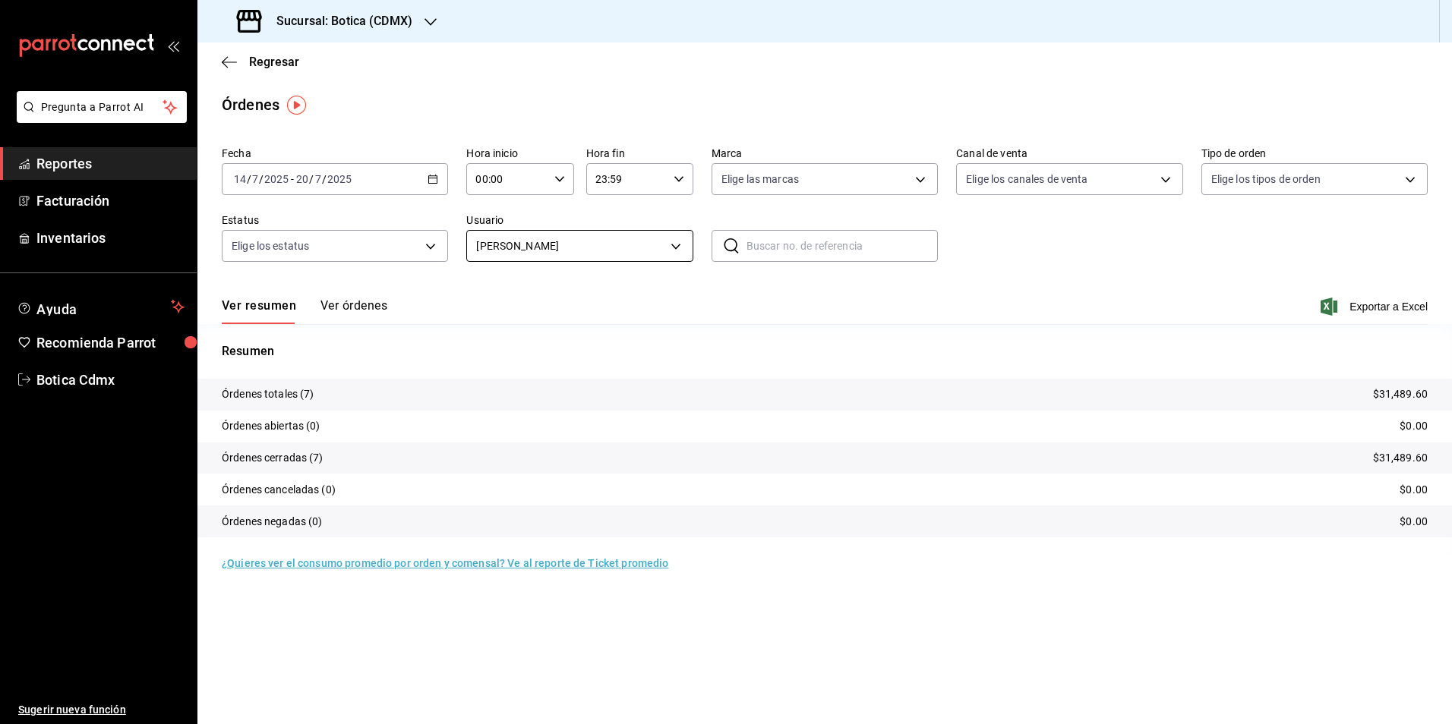
click at [677, 248] on body "Pregunta a Parrot AI Reportes Facturación Inventarios Ayuda Recomienda Parrot B…" at bounding box center [726, 362] width 1452 height 724
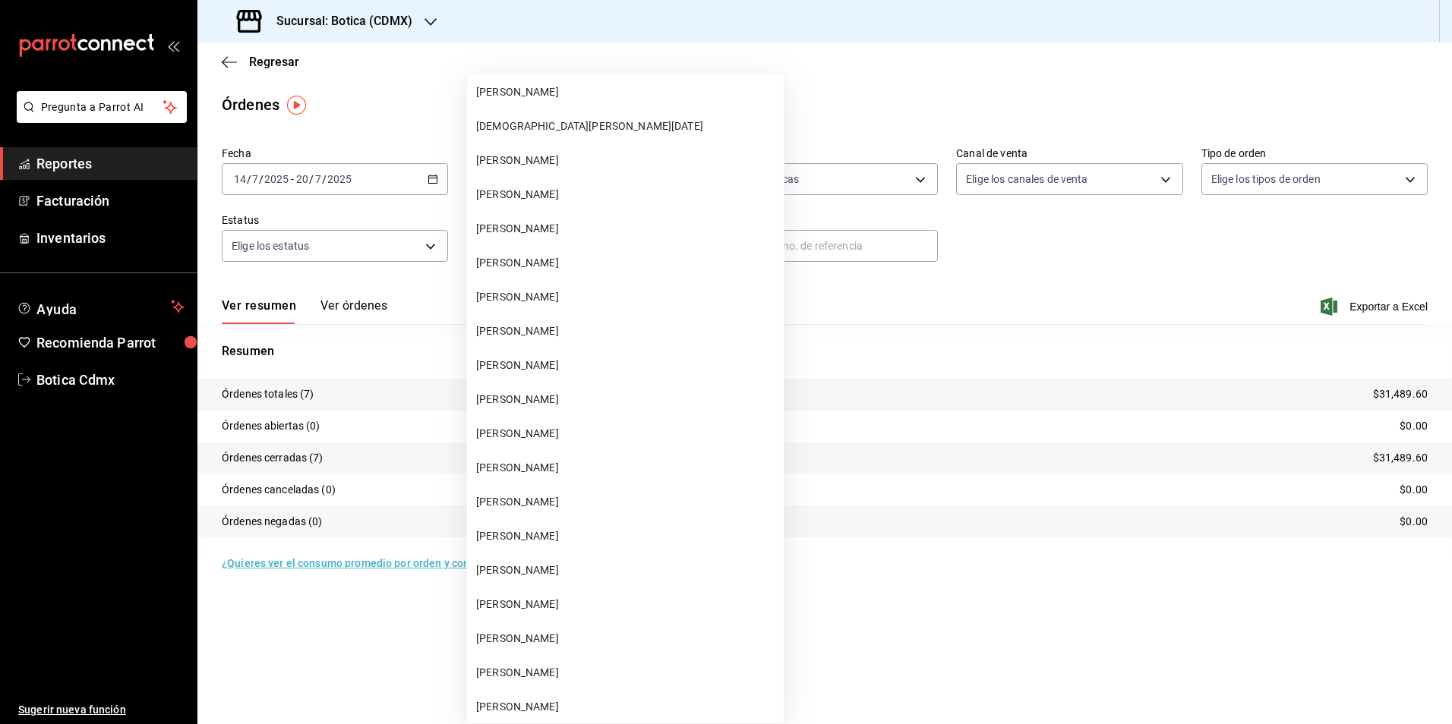
scroll to position [15813, 0]
click at [567, 186] on span "[PERSON_NAME]" at bounding box center [626, 193] width 301 height 16
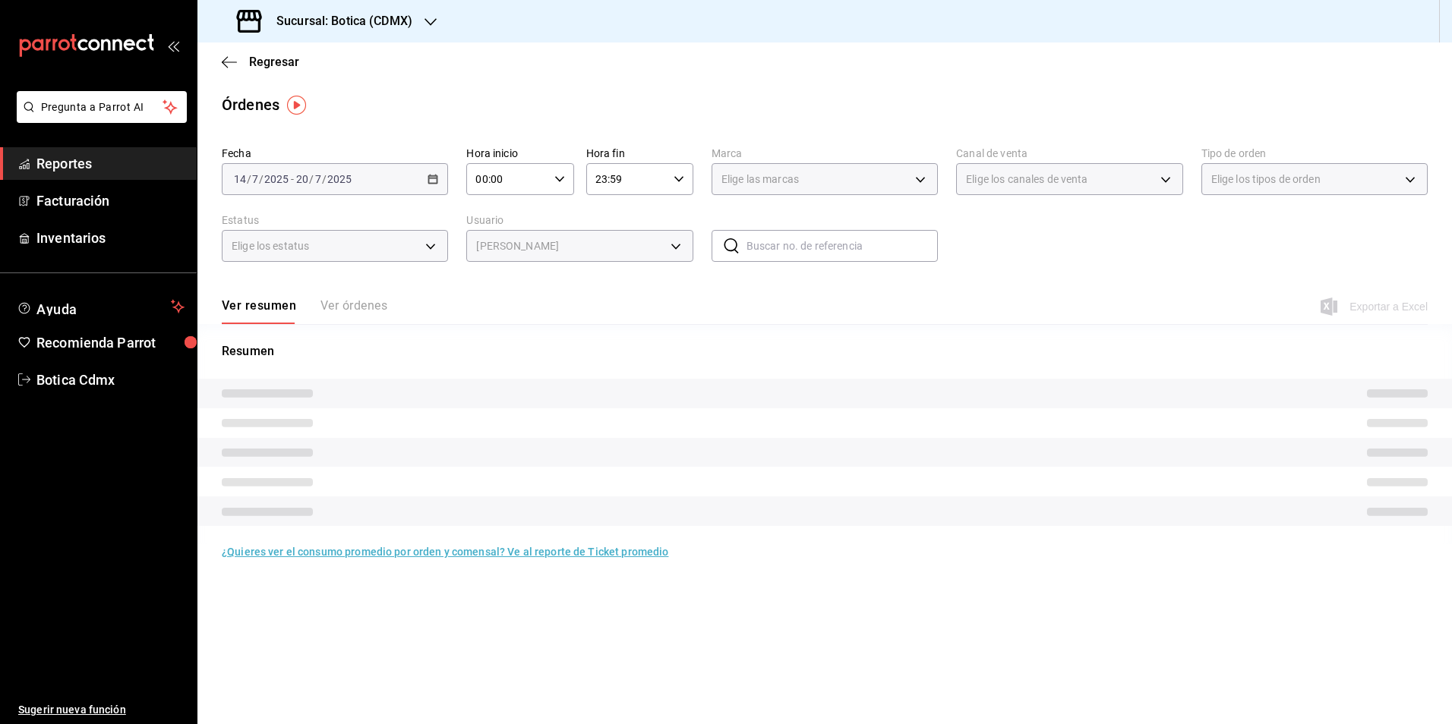
type input "29ac9d2c-2533-4162-89ab-de898e6fa78e"
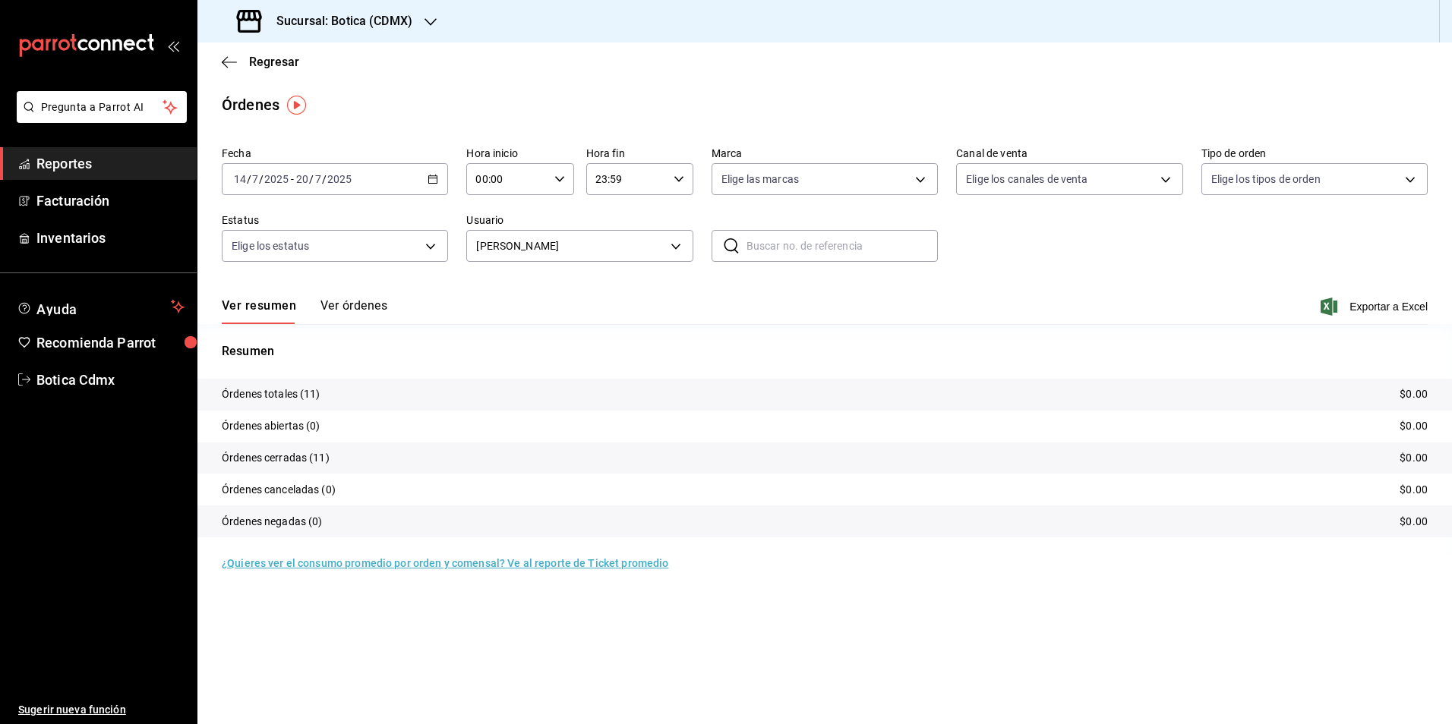
click at [432, 181] on icon "button" at bounding box center [433, 179] width 11 height 11
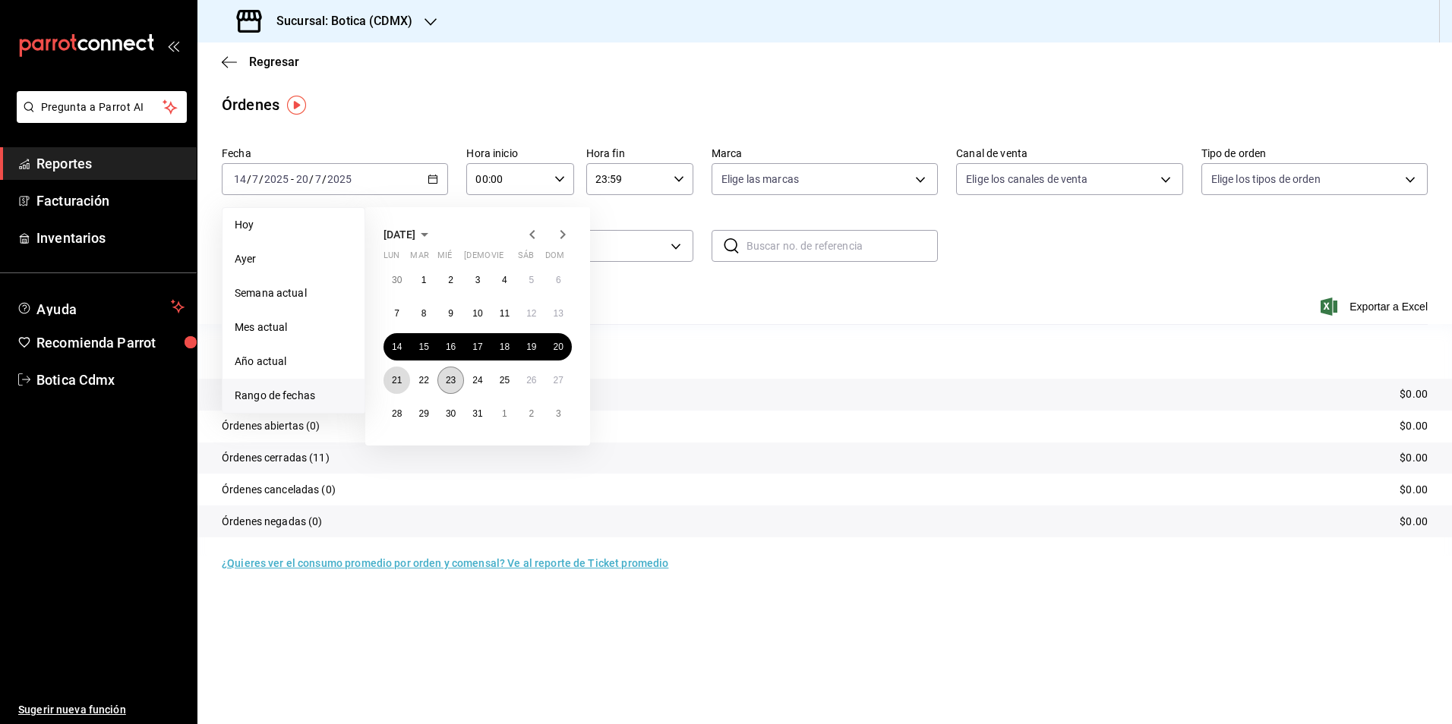
drag, startPoint x: 402, startPoint y: 380, endPoint x: 443, endPoint y: 381, distance: 41.0
click at [404, 379] on button "21" at bounding box center [396, 380] width 27 height 27
click at [557, 383] on abbr "27" at bounding box center [559, 380] width 10 height 11
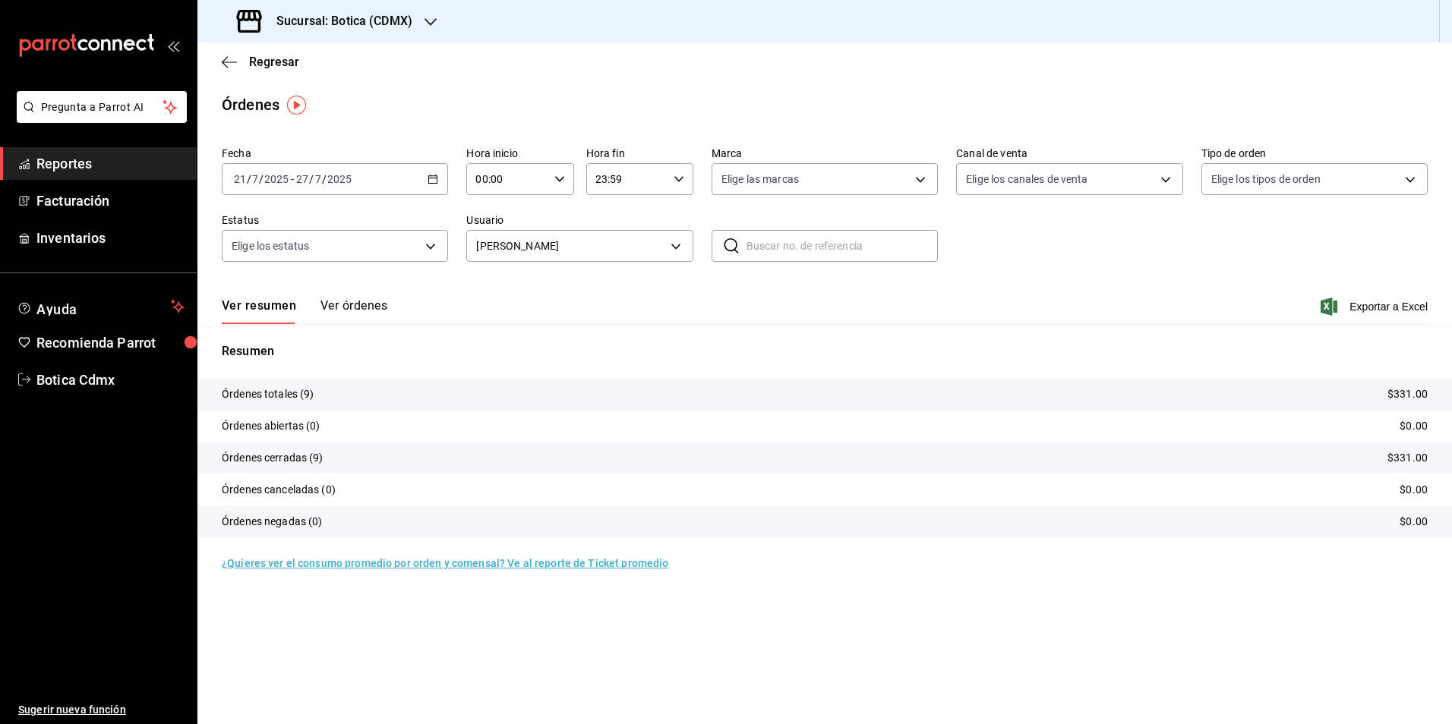
click at [428, 175] on icon "button" at bounding box center [433, 179] width 11 height 11
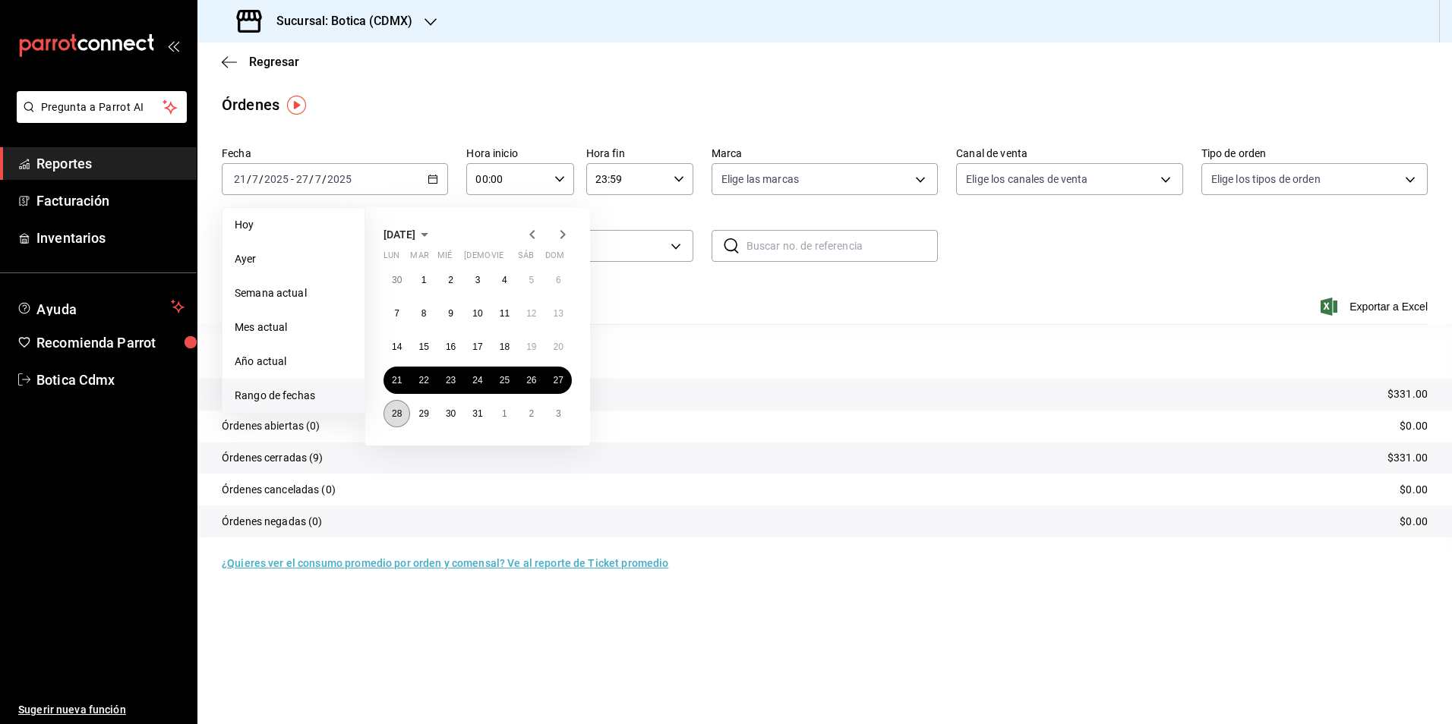
click at [402, 409] on abbr "28" at bounding box center [397, 414] width 10 height 11
click at [559, 409] on abbr "3" at bounding box center [558, 414] width 5 height 11
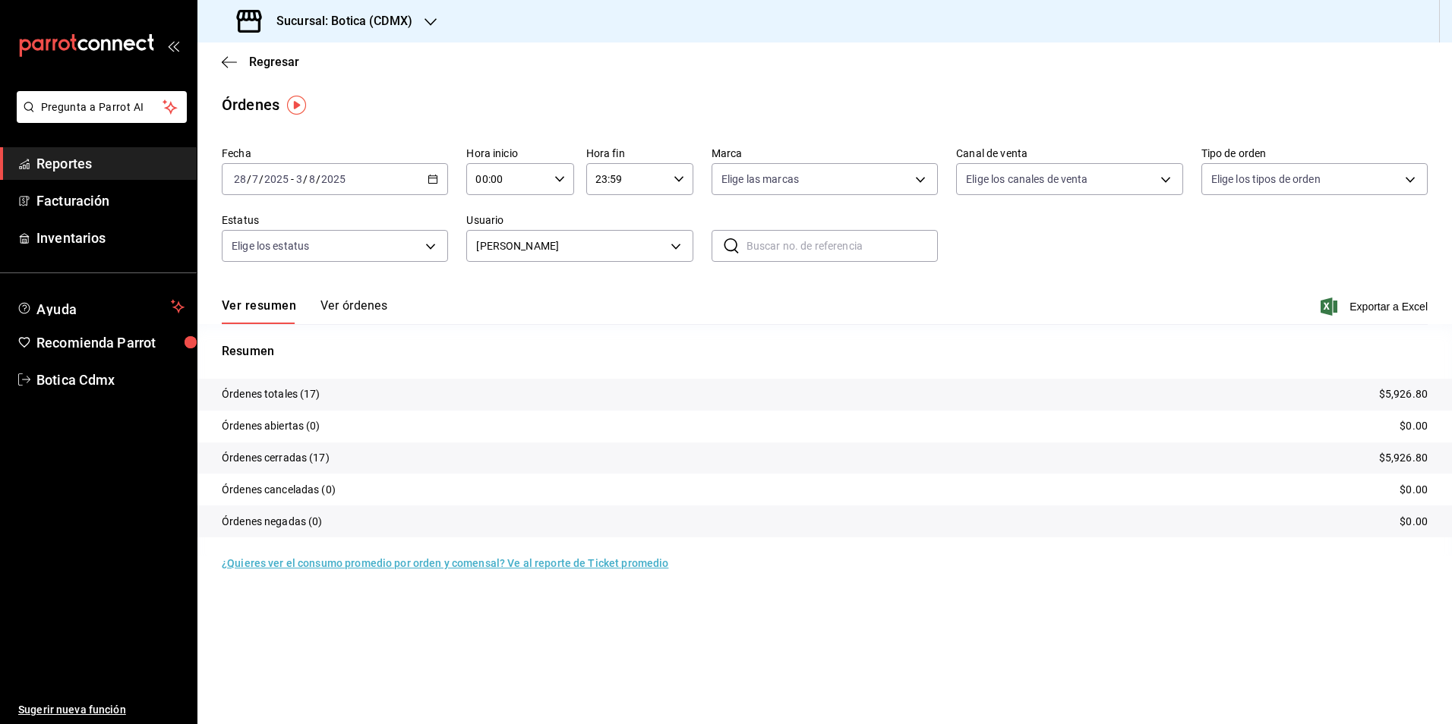
click at [428, 181] on icon "button" at bounding box center [433, 179] width 11 height 11
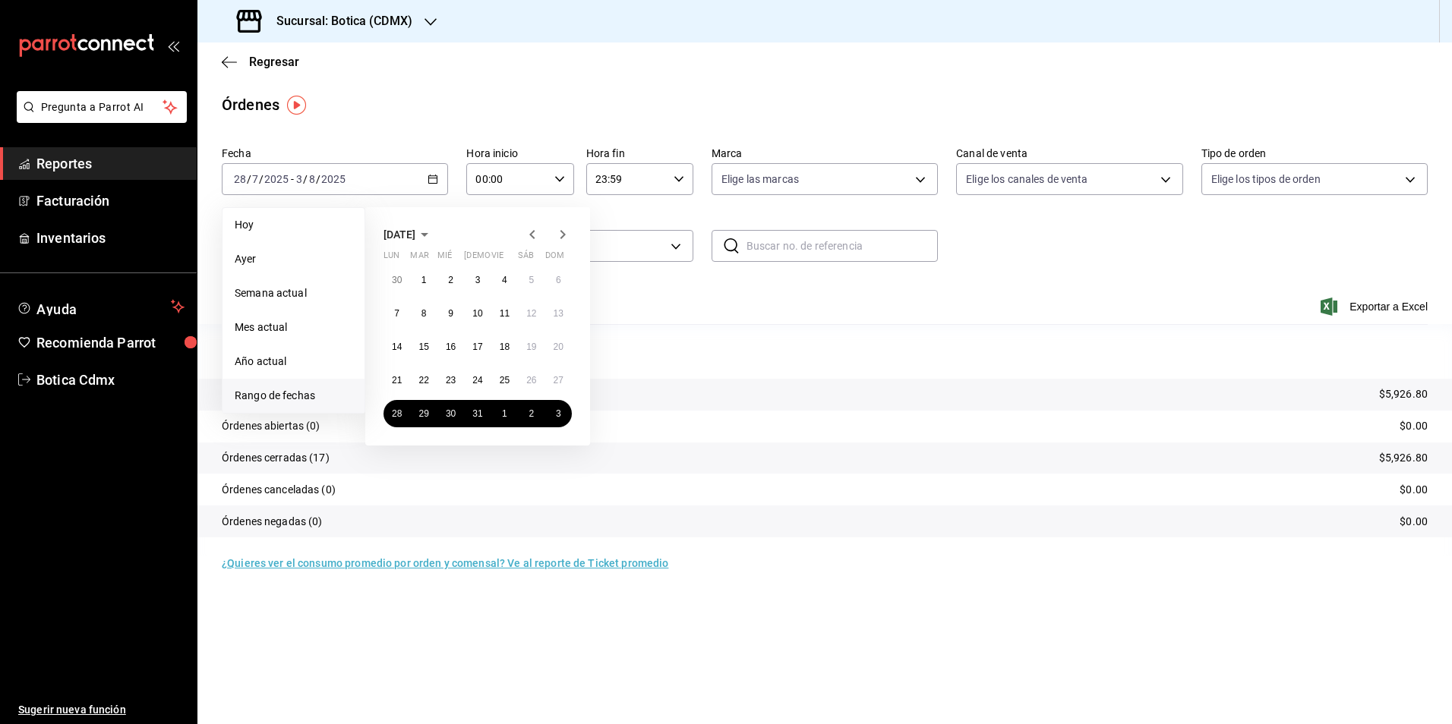
click at [559, 235] on icon "button" at bounding box center [563, 235] width 18 height 18
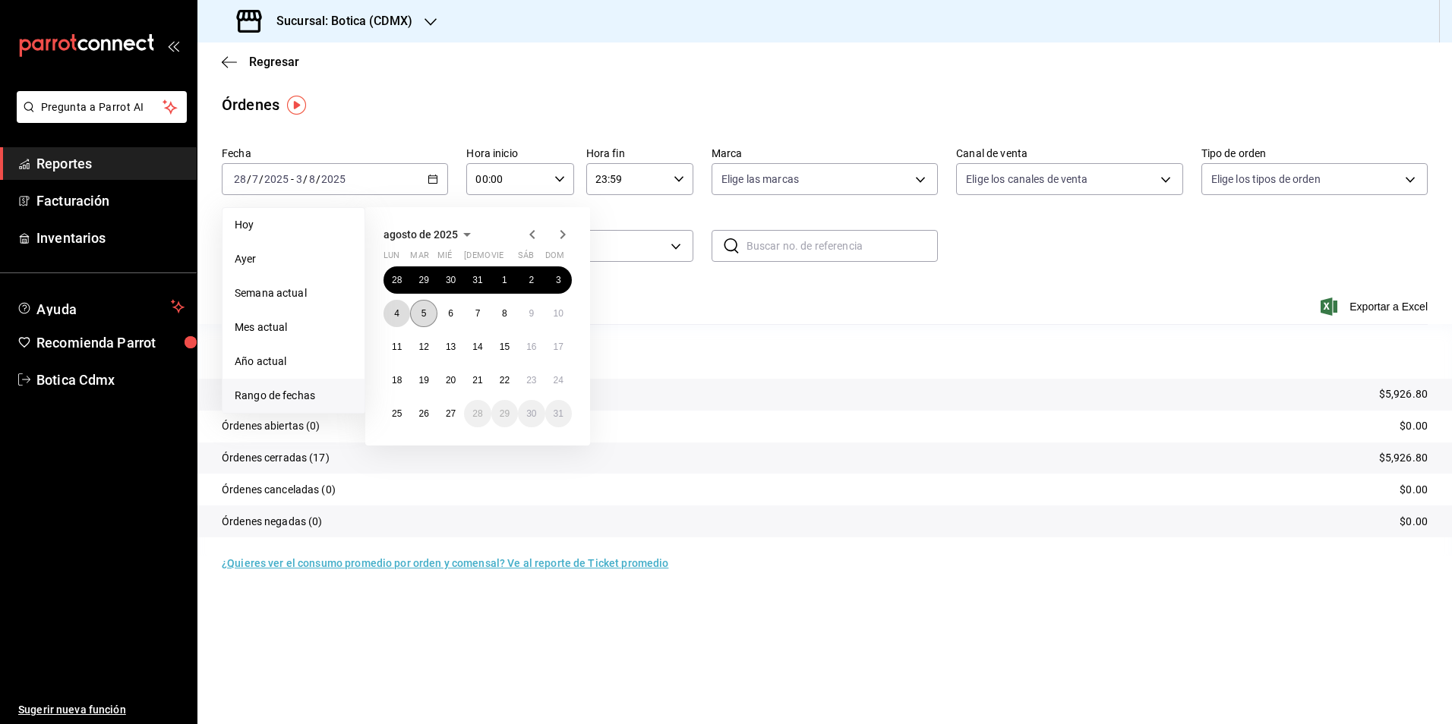
drag, startPoint x: 393, startPoint y: 310, endPoint x: 422, endPoint y: 310, distance: 29.6
click at [394, 310] on button "4" at bounding box center [396, 313] width 27 height 27
click at [554, 318] on abbr "10" at bounding box center [559, 313] width 10 height 11
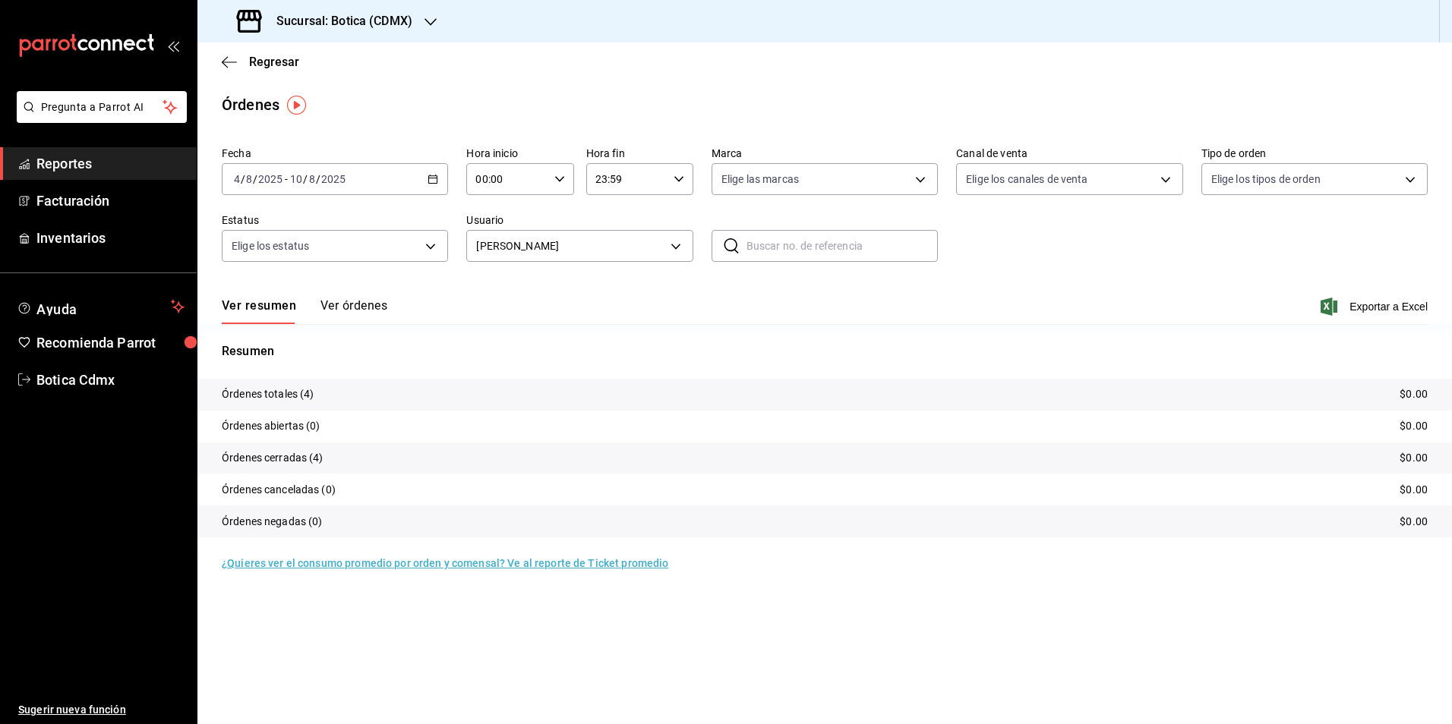
click at [434, 181] on icon "button" at bounding box center [433, 179] width 11 height 11
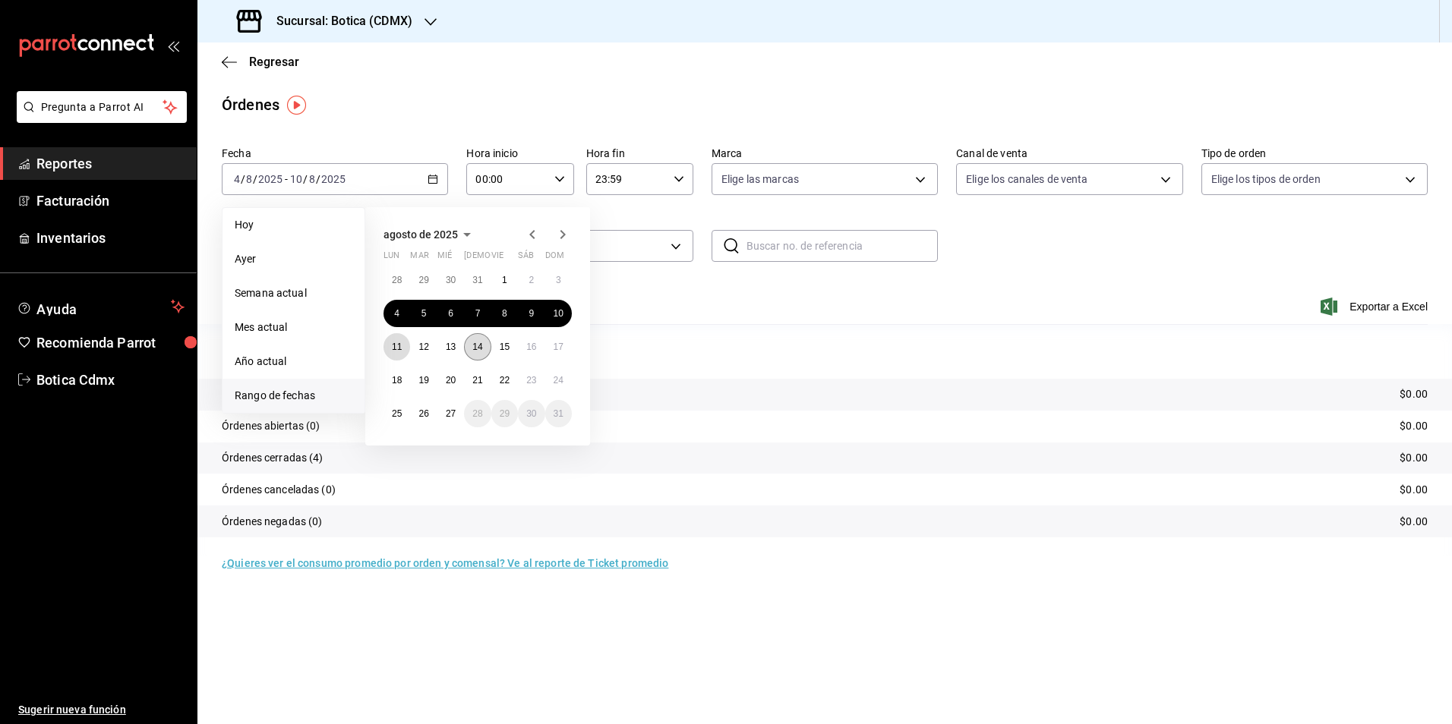
drag, startPoint x: 397, startPoint y: 345, endPoint x: 472, endPoint y: 353, distance: 74.9
click at [399, 345] on abbr "11" at bounding box center [397, 347] width 10 height 11
click at [557, 345] on abbr "17" at bounding box center [559, 347] width 10 height 11
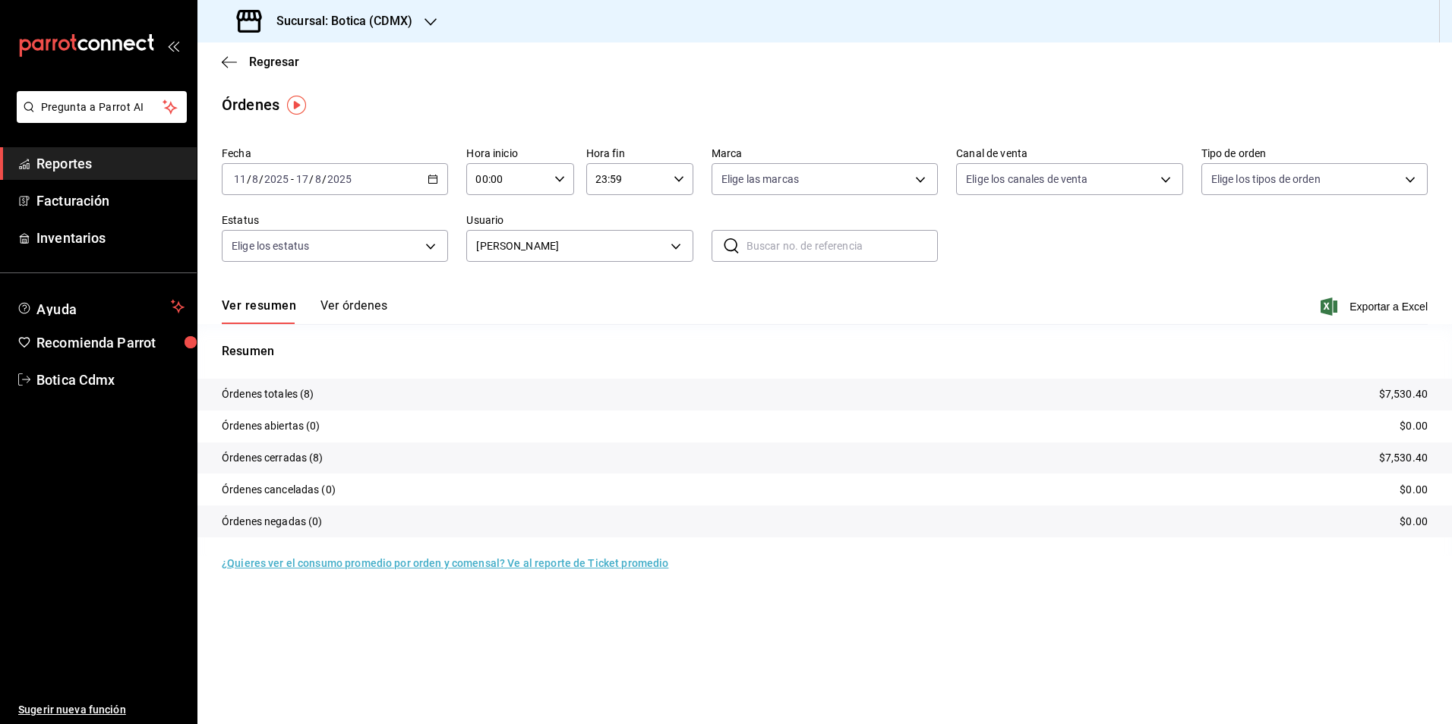
click at [432, 183] on \(Stroke\) "button" at bounding box center [432, 179] width 9 height 8
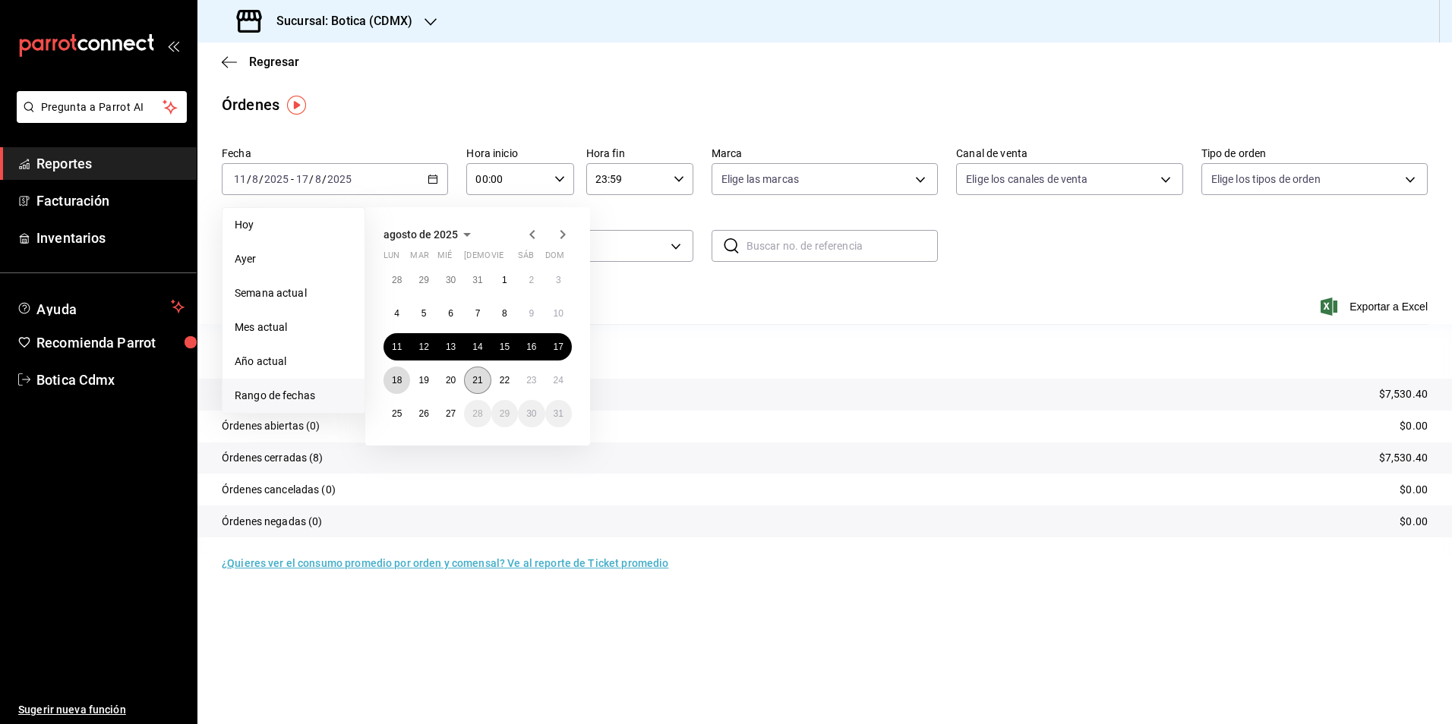
drag, startPoint x: 399, startPoint y: 374, endPoint x: 483, endPoint y: 385, distance: 84.3
click at [402, 374] on button "18" at bounding box center [396, 380] width 27 height 27
click at [555, 379] on abbr "24" at bounding box center [559, 380] width 10 height 11
